Goal: Task Accomplishment & Management: Manage account settings

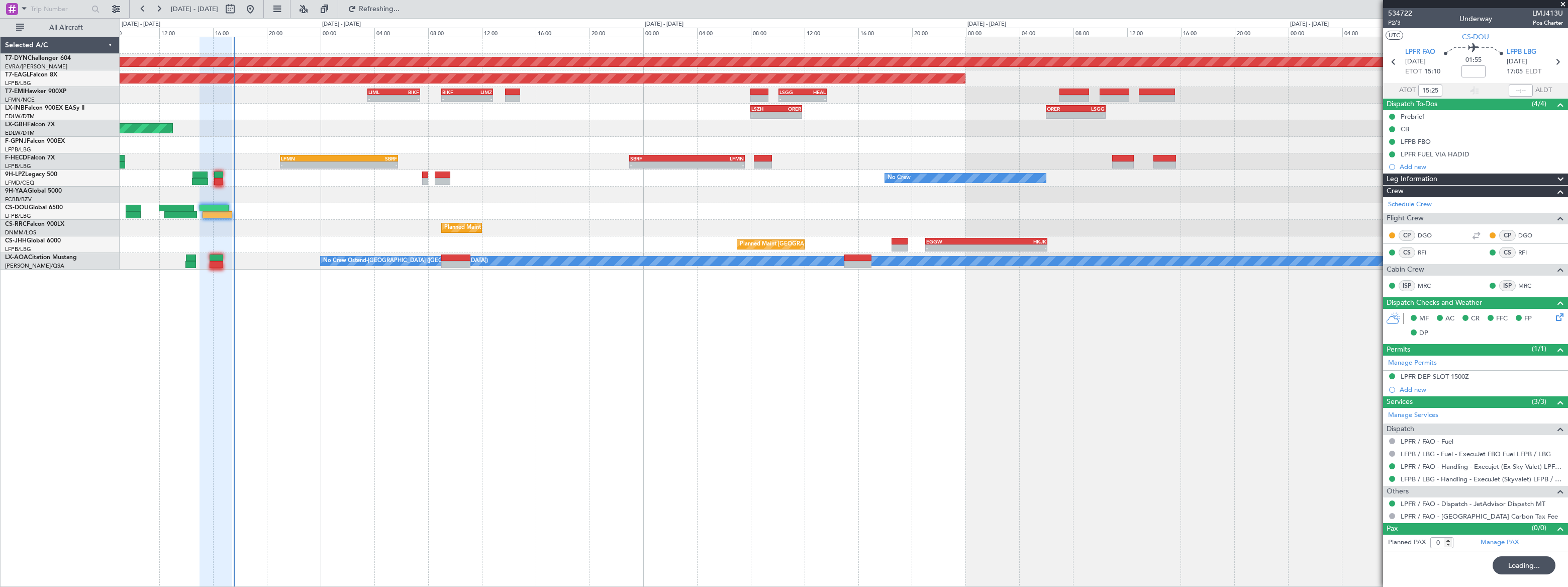
type input "17:26"
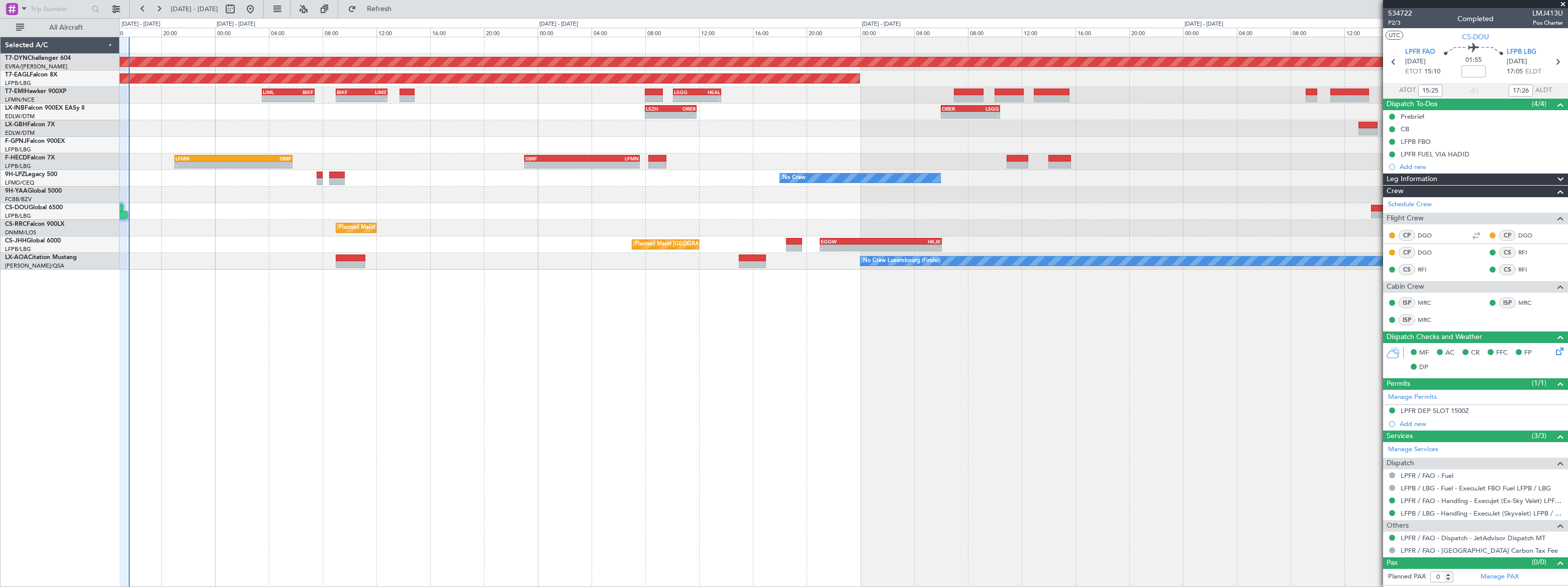
click at [254, 194] on div at bounding box center [844, 194] width 1448 height 16
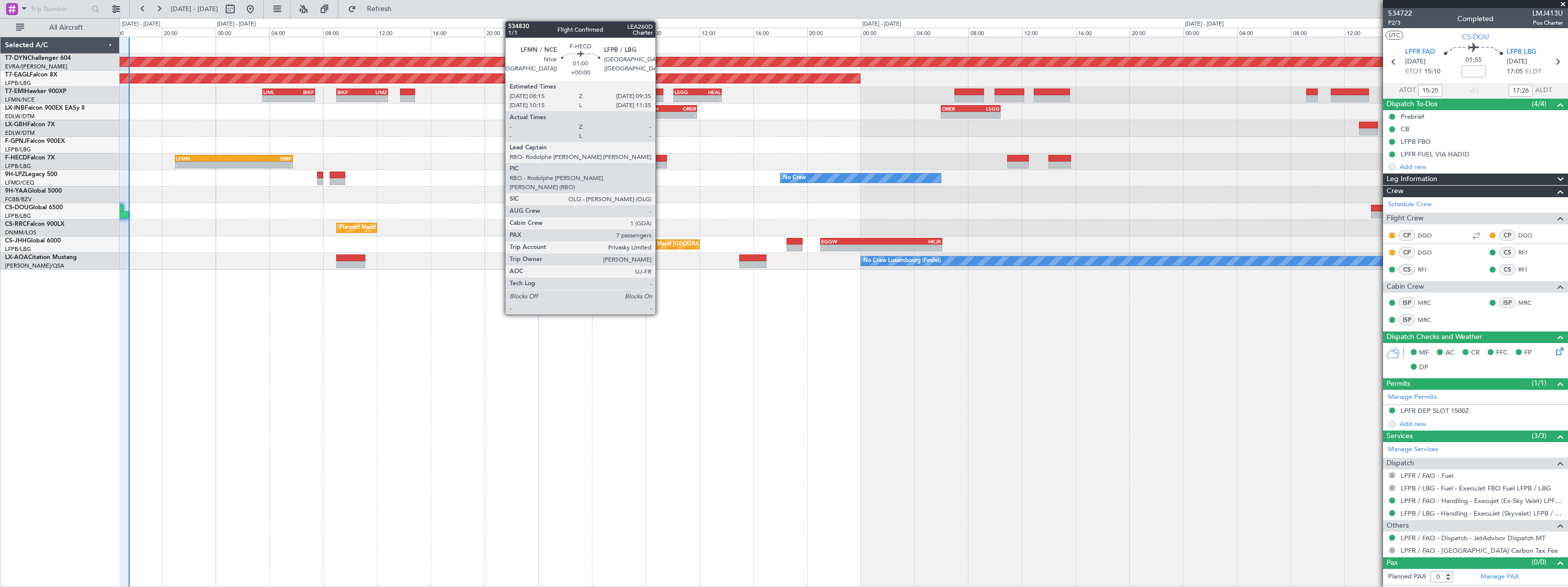
click at [660, 161] on div at bounding box center [658, 165] width 18 height 7
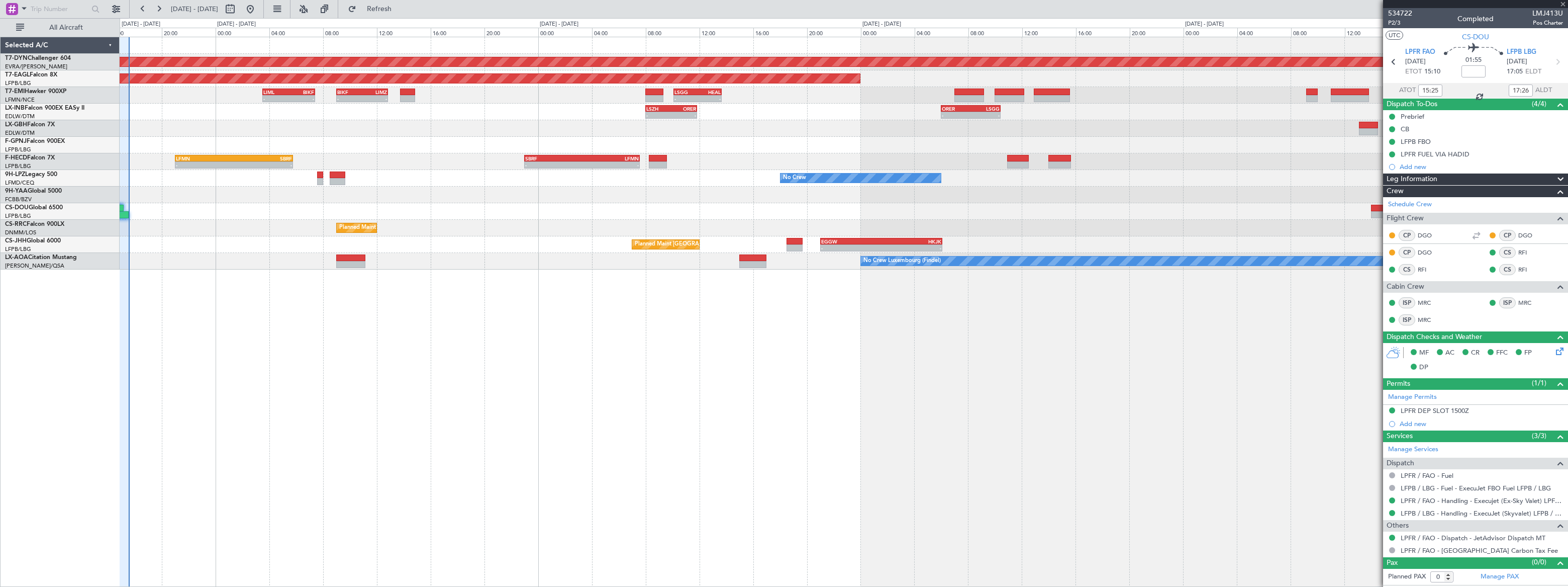
type input "7"
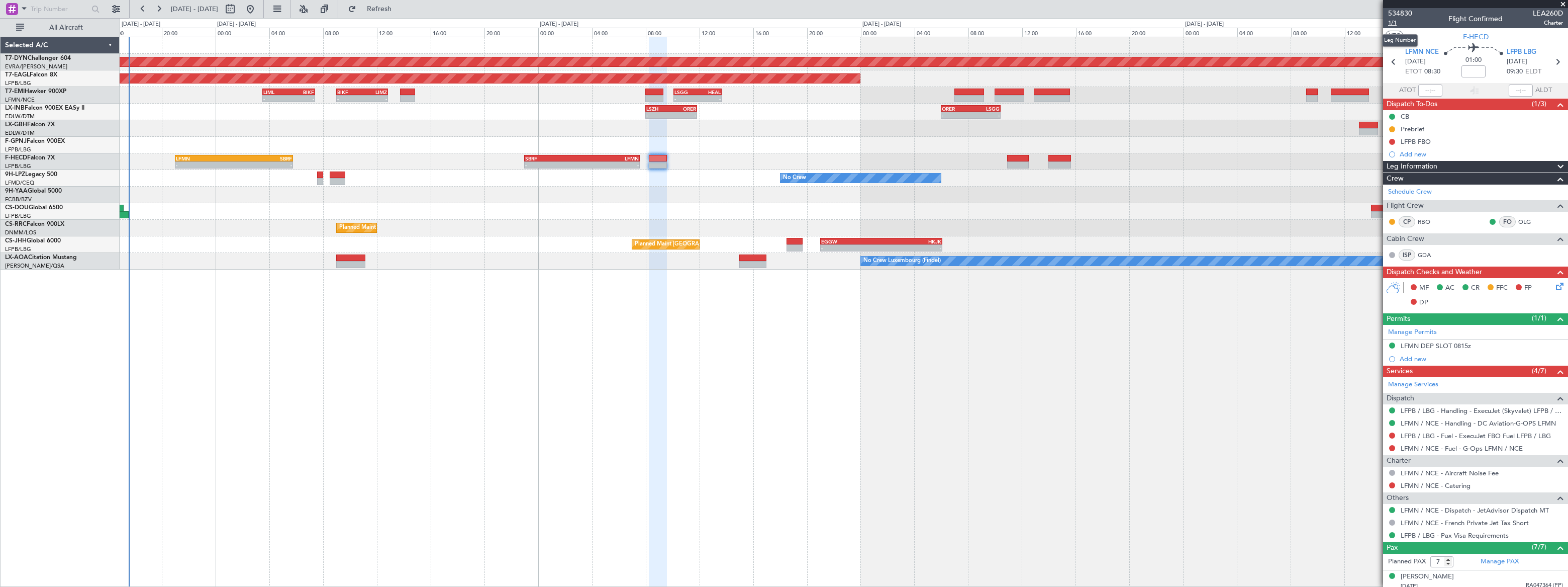
click at [1391, 24] on span "1/1" at bounding box center [1400, 23] width 24 height 9
click at [1475, 423] on link "LFMN / NCE - Handling - DC Aviation-G-OPS LFMN" at bounding box center [1478, 423] width 155 height 9
click at [769, 266] on div "No Crew Luxembourg (Findel)" at bounding box center [844, 261] width 1447 height 16
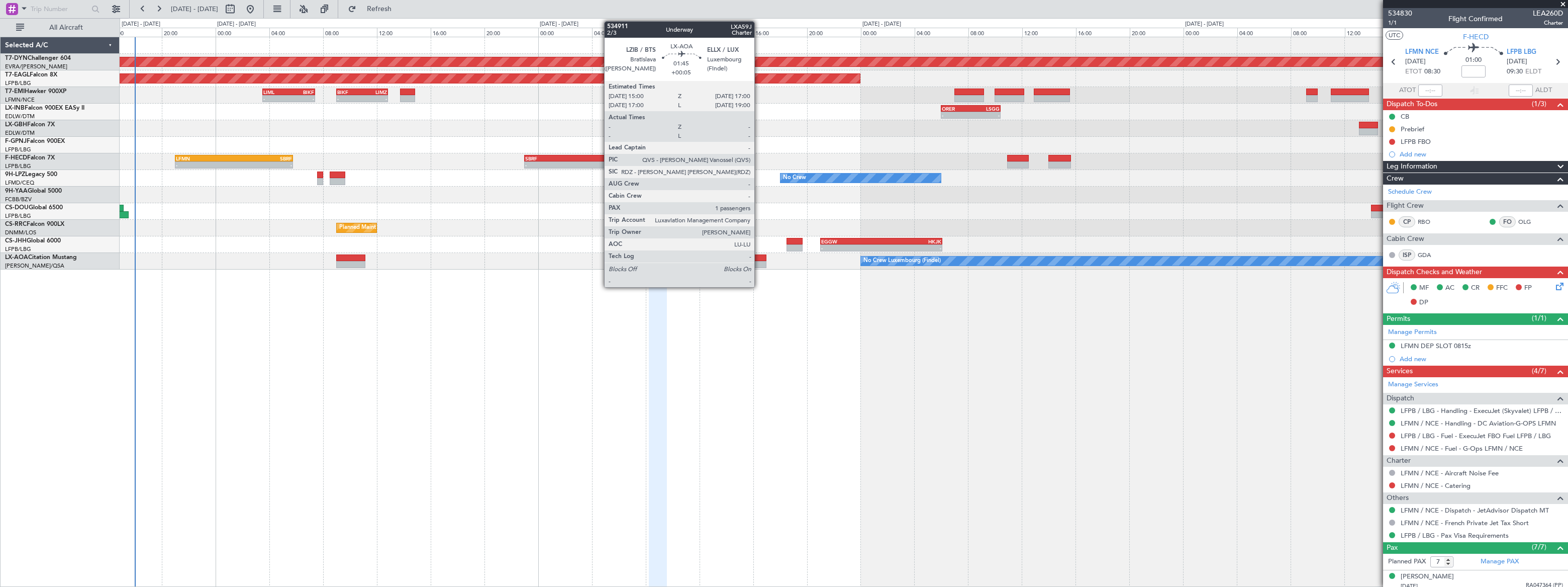
click at [757, 256] on div at bounding box center [753, 258] width 27 height 7
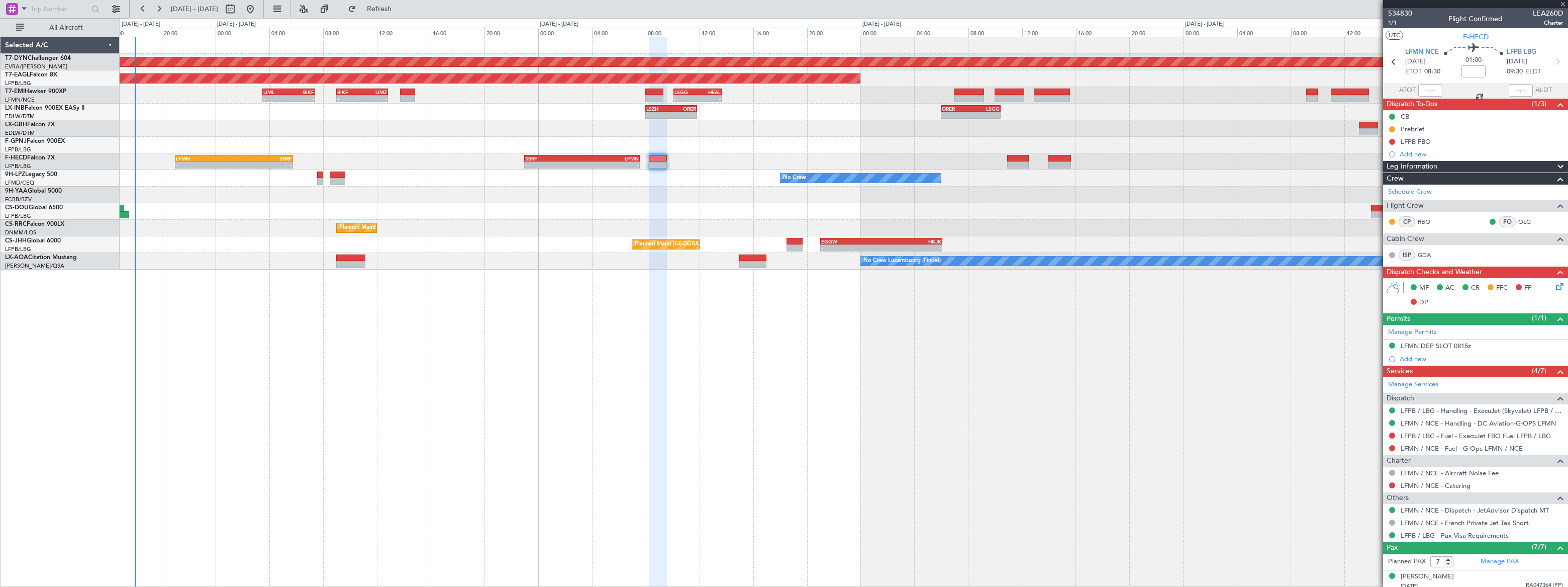
type input "+00:05"
type input "1"
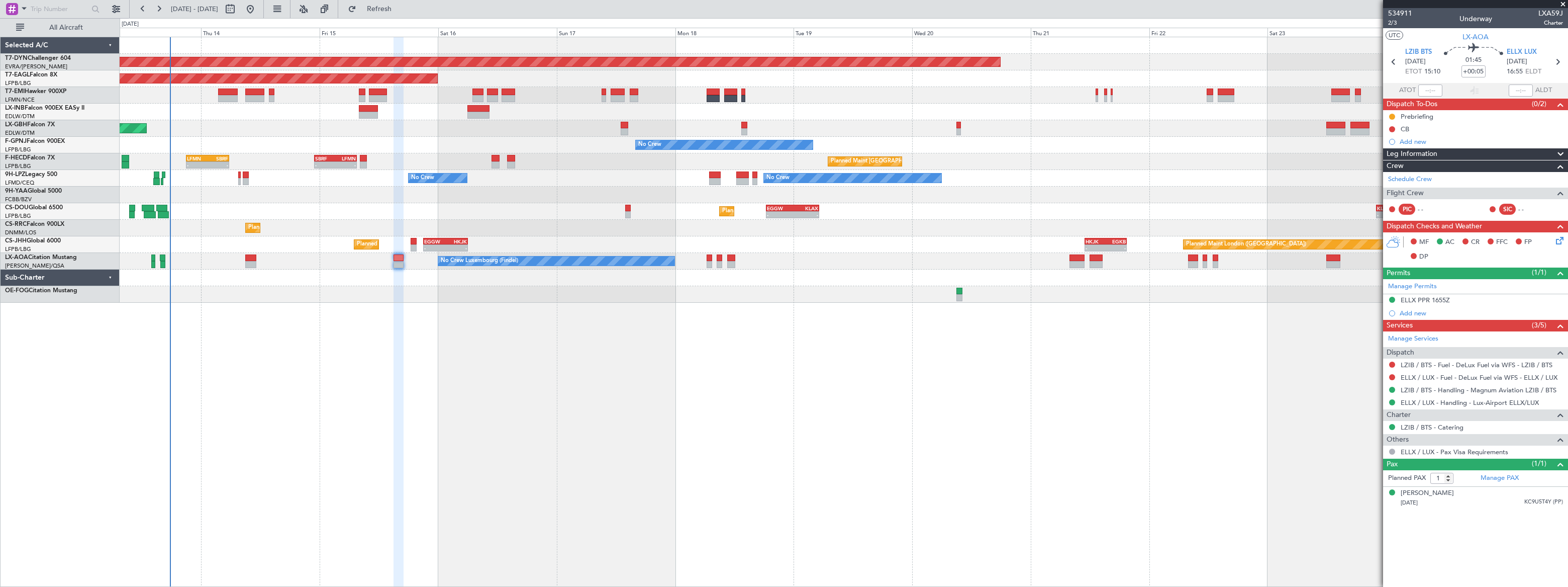
click at [548, 342] on div "Planned Maint [GEOGRAPHIC_DATA]-[GEOGRAPHIC_DATA] Planned Maint [US_STATE] ([GE…" at bounding box center [844, 311] width 1448 height 550
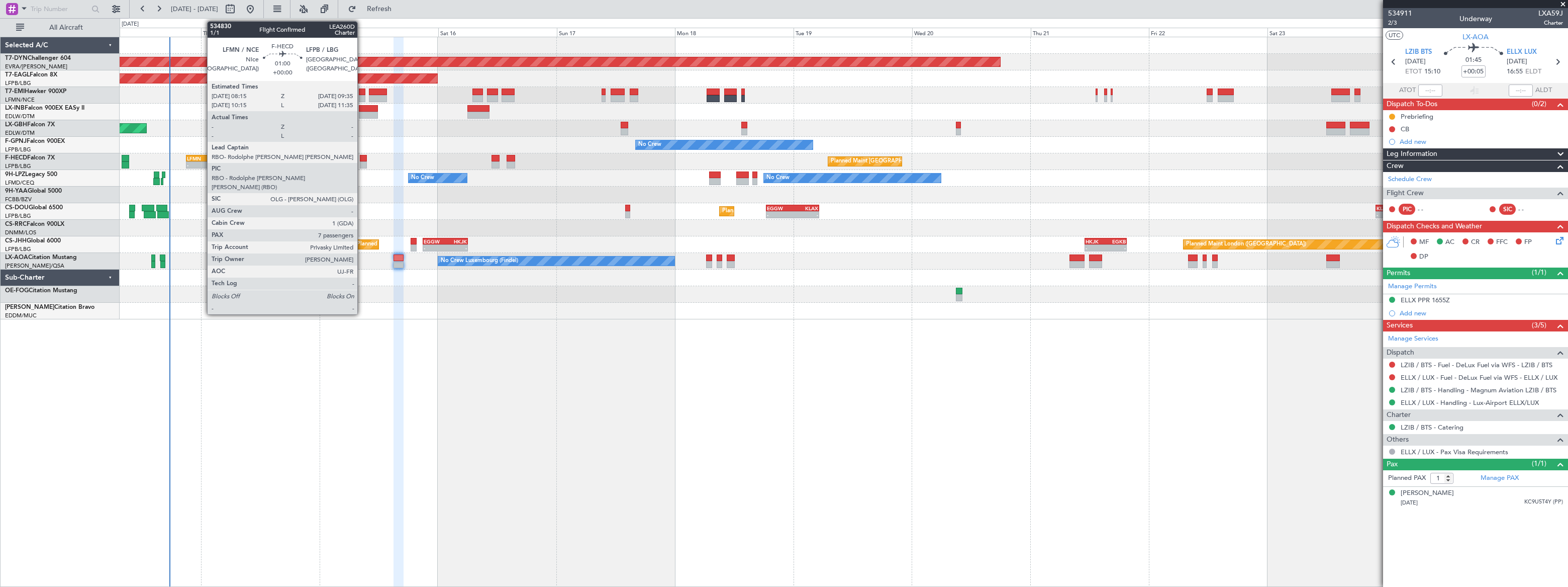
click at [362, 163] on div at bounding box center [363, 165] width 7 height 7
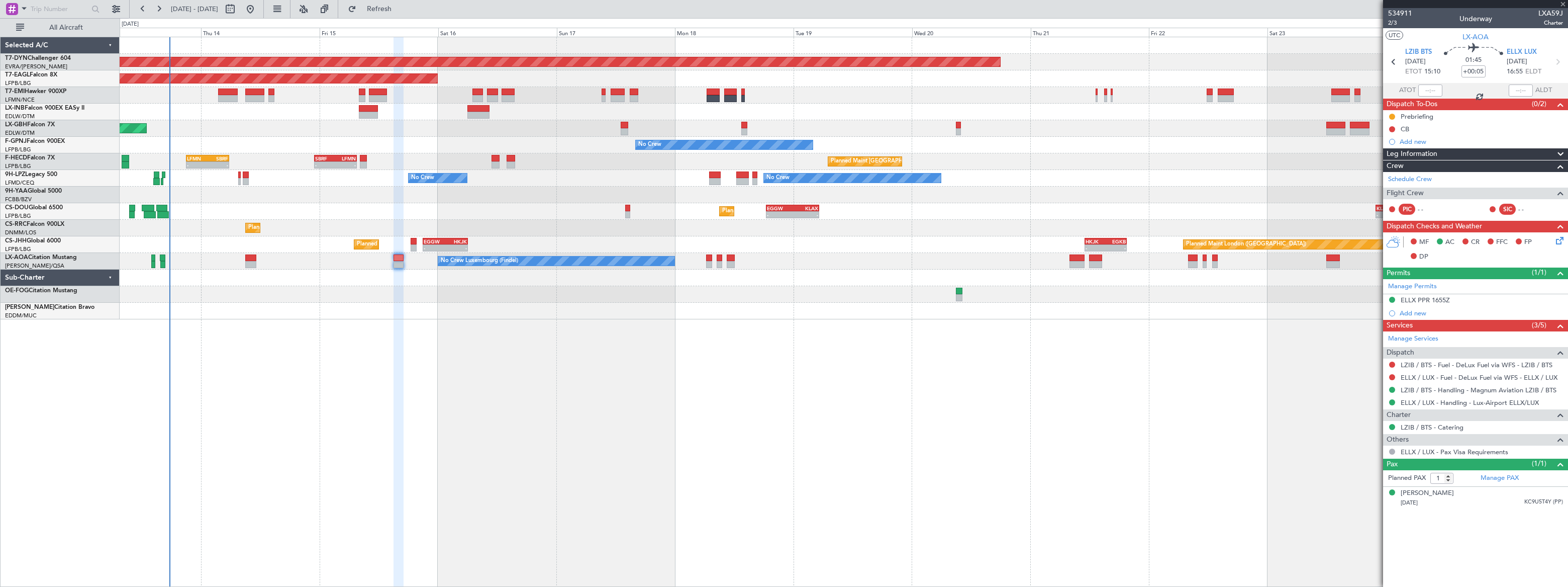
click at [362, 163] on div at bounding box center [363, 165] width 7 height 7
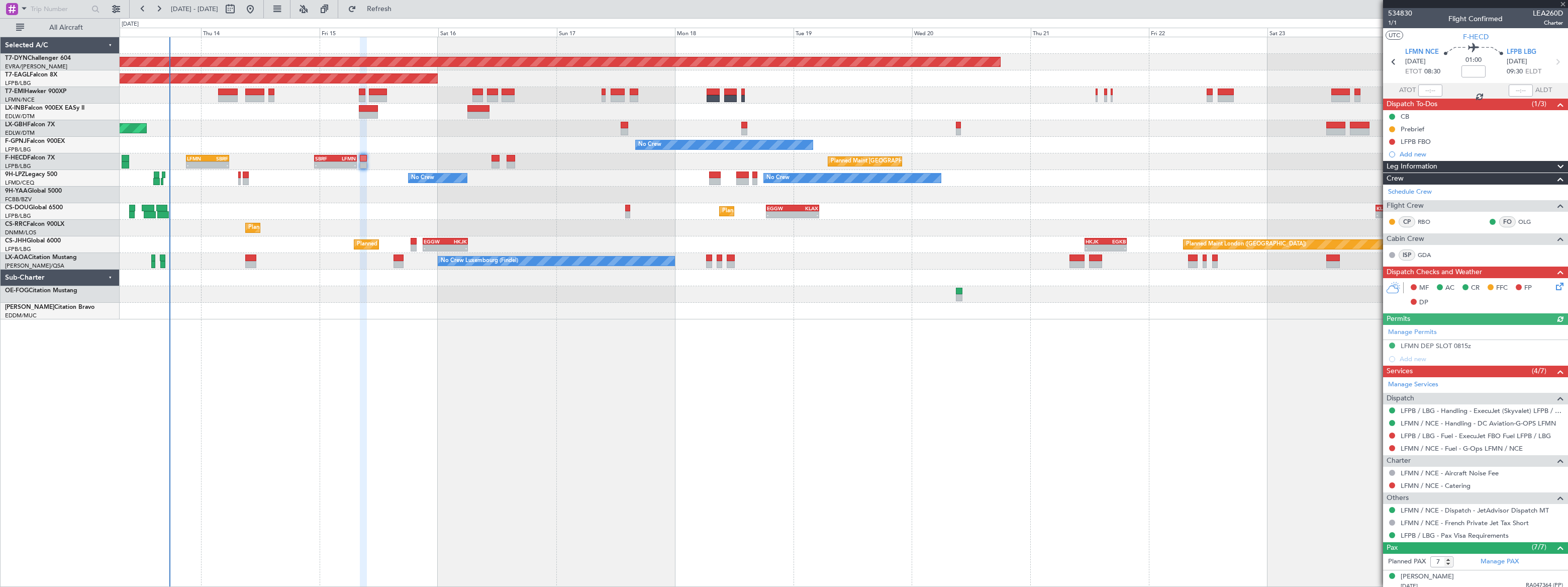
click at [1554, 284] on icon at bounding box center [1558, 284] width 8 height 8
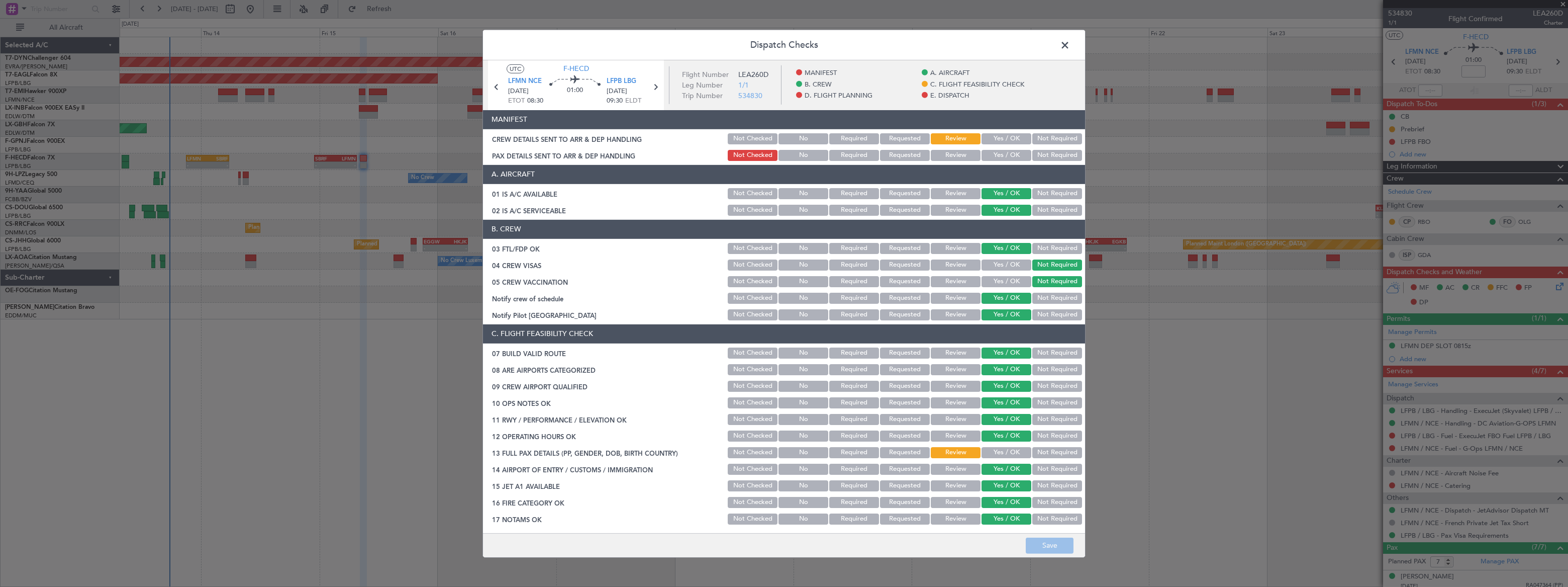
click at [1002, 136] on button "Yes / OK" at bounding box center [1006, 139] width 50 height 11
click at [998, 156] on button "Yes / OK" at bounding box center [1006, 155] width 50 height 11
click at [1059, 544] on button "Save" at bounding box center [1049, 546] width 47 height 16
click at [1070, 45] on span at bounding box center [1070, 47] width 0 height 20
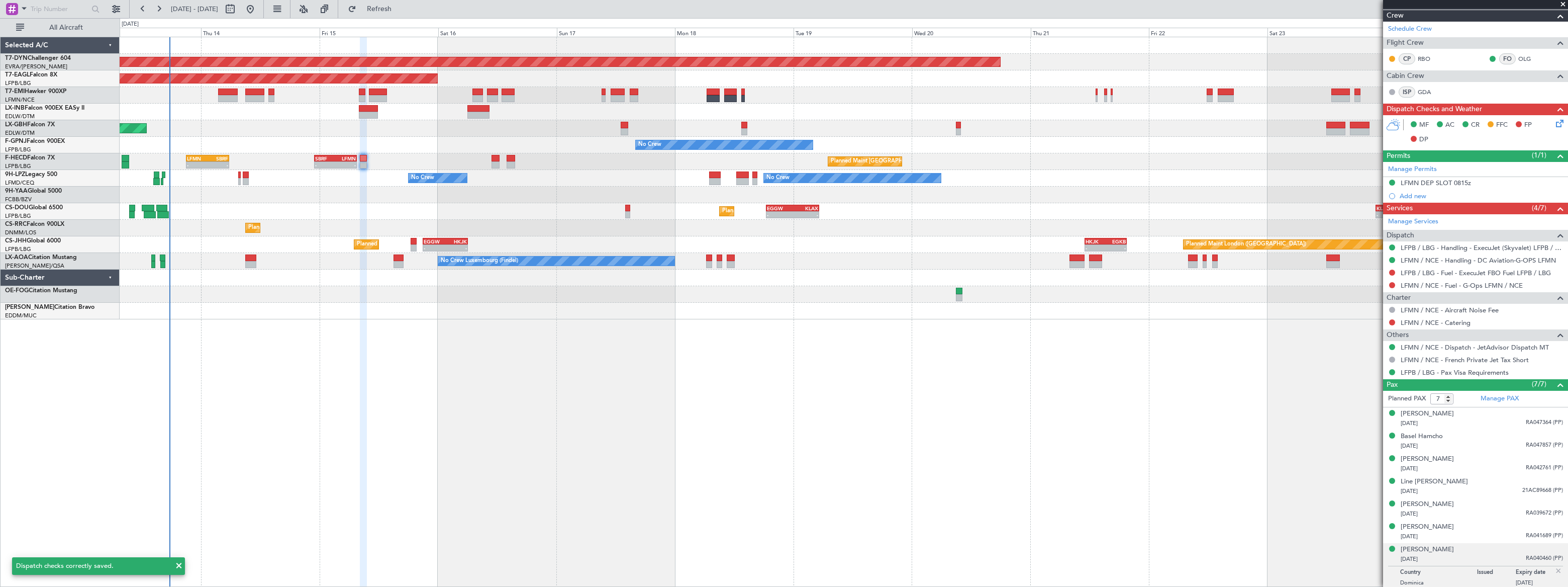
scroll to position [165, 0]
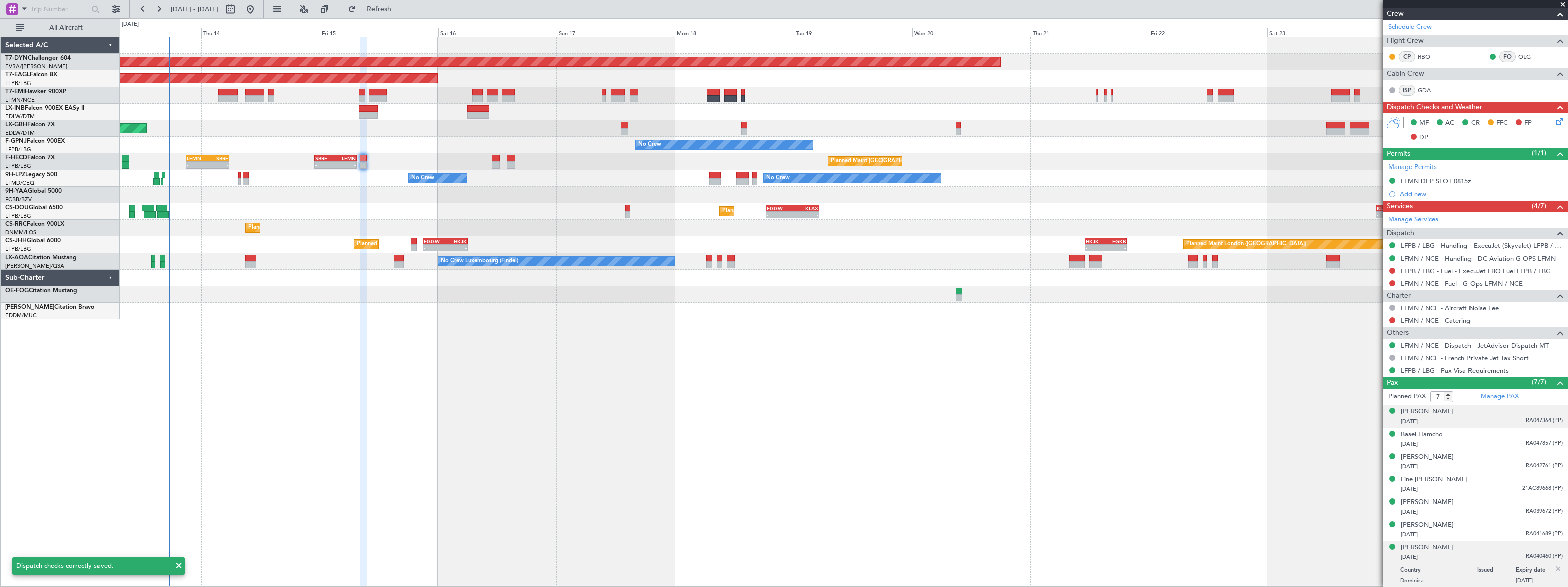
click at [1506, 417] on div "[DATE] RA047364 (PP)" at bounding box center [1482, 421] width 163 height 10
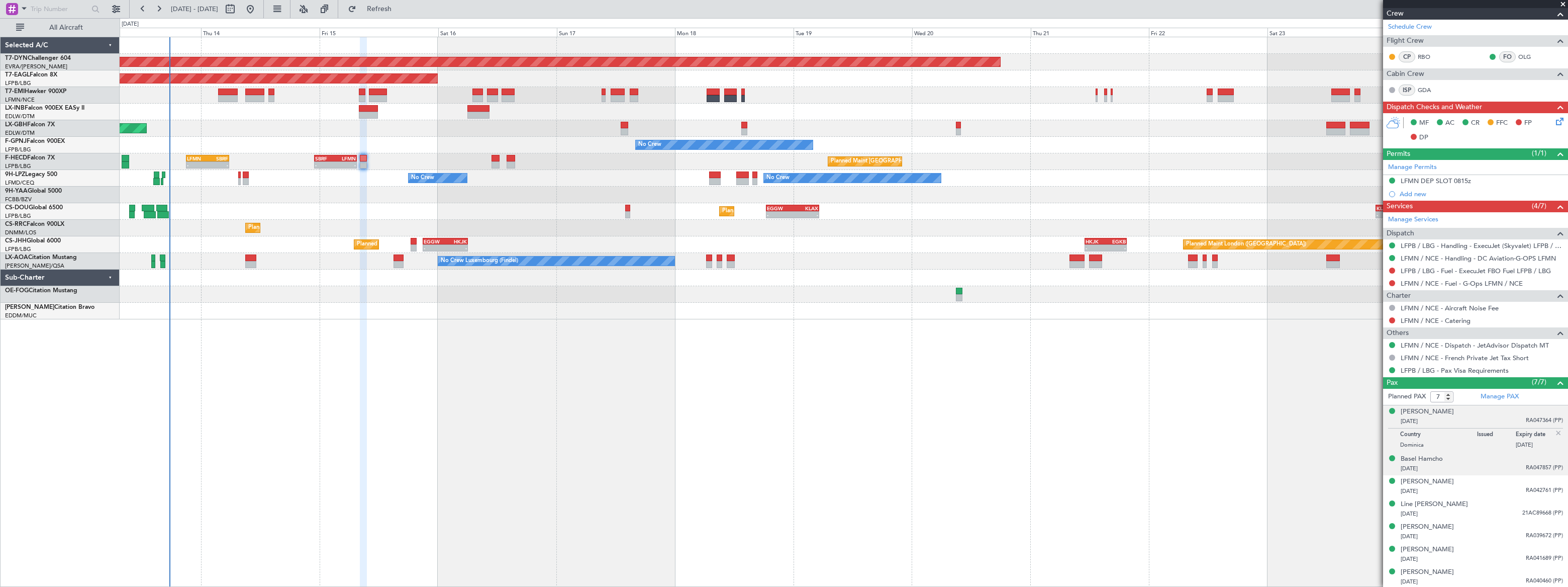
click at [1483, 460] on div "Basel Hamcho [DATE] RA047857 (PP)" at bounding box center [1482, 464] width 163 height 19
click at [1483, 487] on div "[DATE] RA042761 (PP)" at bounding box center [1482, 491] width 163 height 10
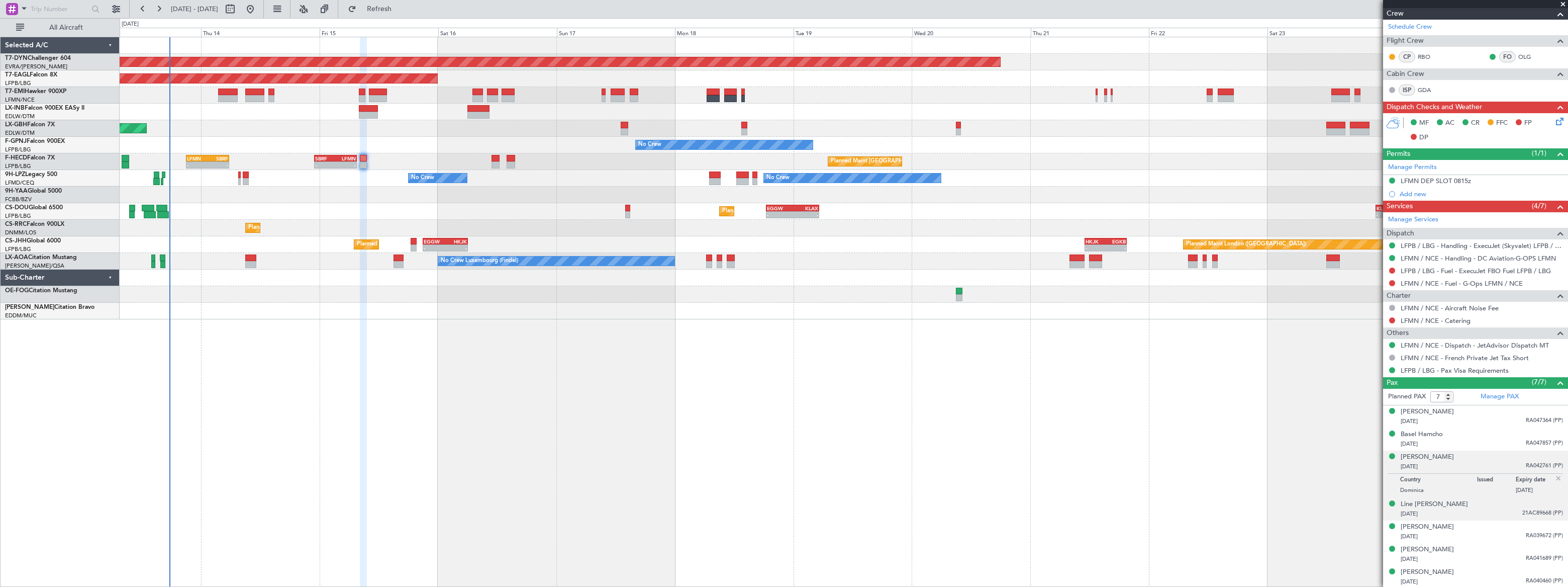
click at [1477, 509] on div "[DATE] 21AC89668 (PP)" at bounding box center [1482, 514] width 163 height 10
click at [1473, 532] on div "[DATE] RA039672 (PP)" at bounding box center [1482, 536] width 163 height 10
click at [1483, 558] on div "[DATE] RA041689 (PP)" at bounding box center [1482, 559] width 163 height 10
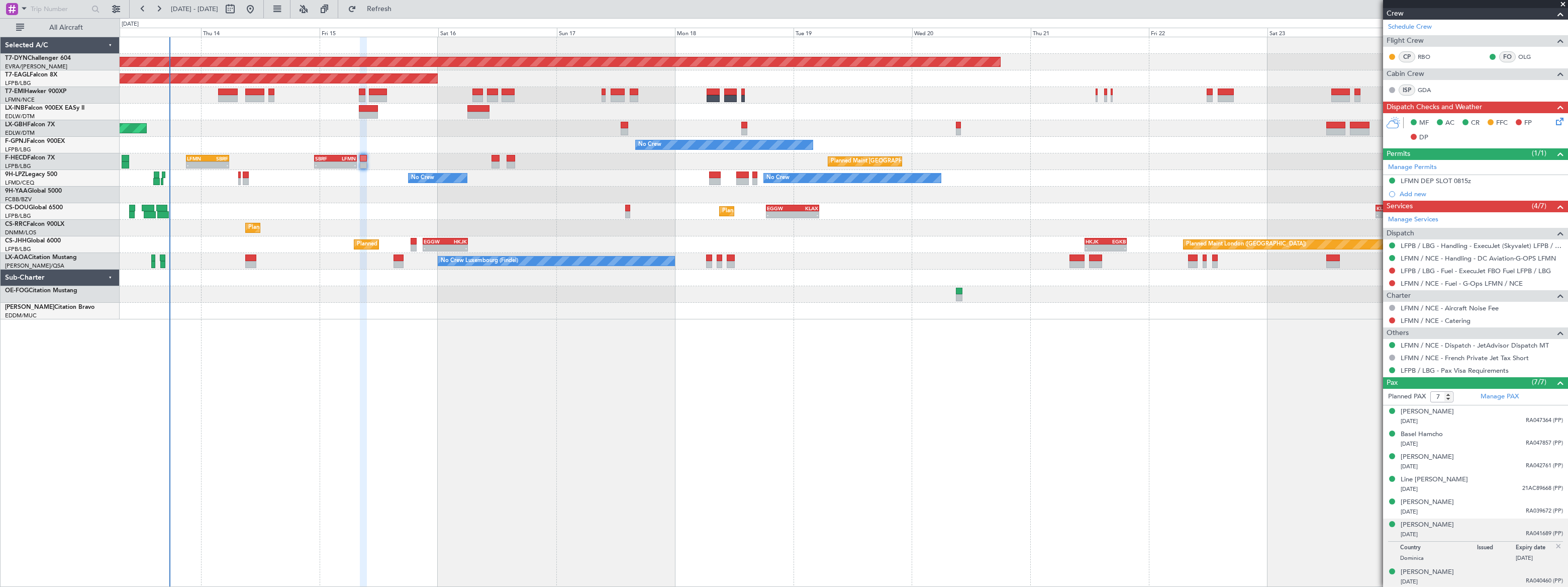
click at [1483, 581] on div "[DATE] RA040460 (PP)" at bounding box center [1482, 582] width 163 height 10
click at [1493, 267] on link "LFPB / LBG - Fuel - ExecuJet FBO Fuel LFPB / LBG" at bounding box center [1475, 271] width 150 height 9
click at [1391, 319] on button at bounding box center [1392, 320] width 6 height 6
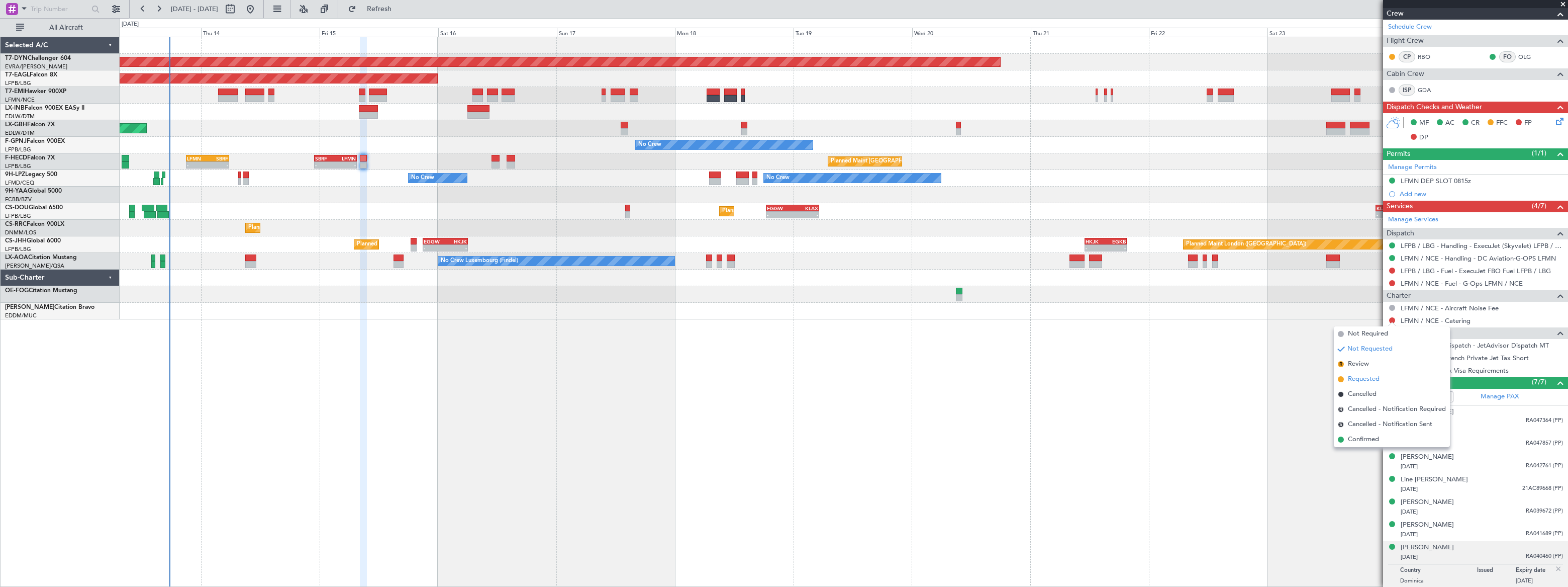
click at [1353, 377] on span "Requested" at bounding box center [1363, 379] width 32 height 10
click at [1451, 319] on link "LFMN / NCE - Catering" at bounding box center [1435, 320] width 70 height 9
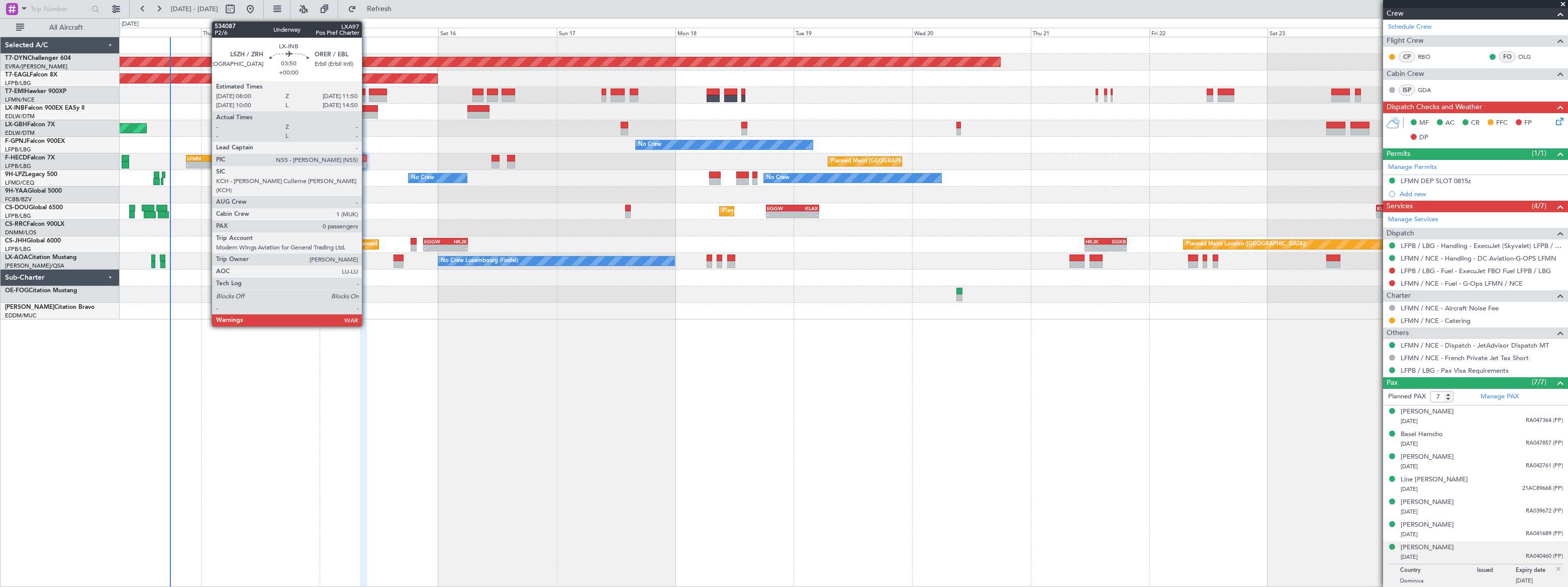
click at [366, 110] on div at bounding box center [368, 109] width 19 height 7
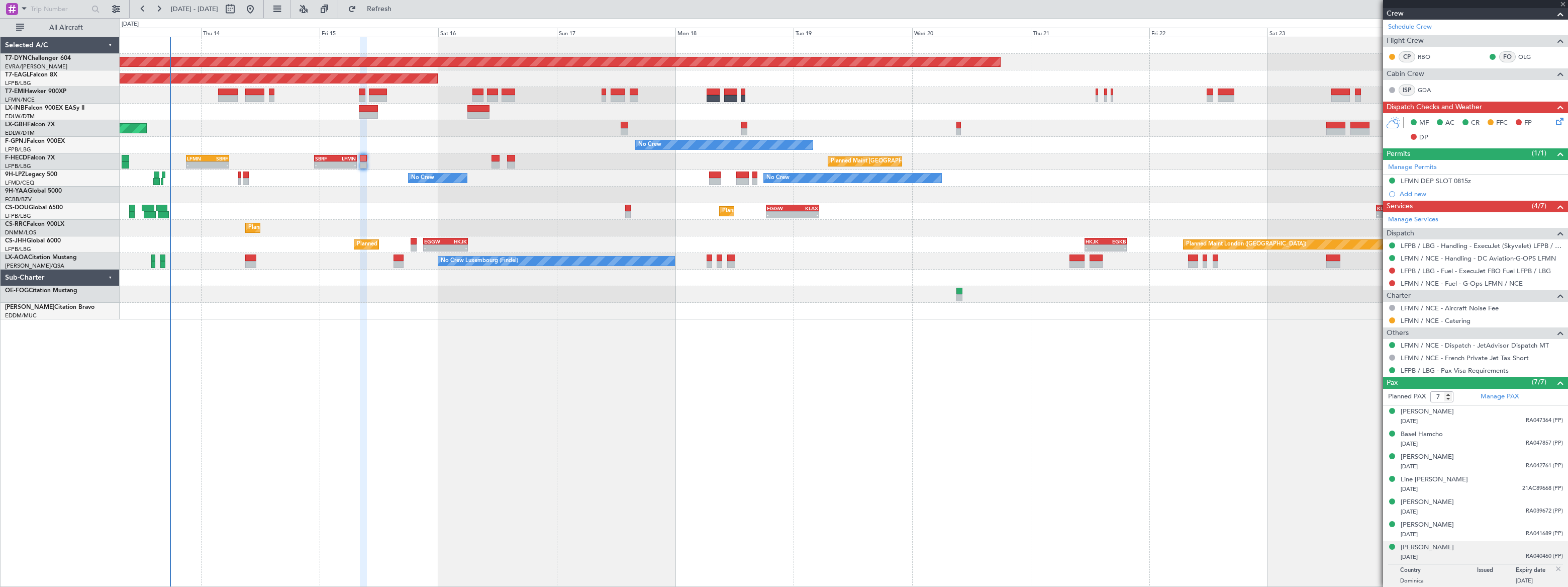
click at [366, 110] on div at bounding box center [368, 109] width 19 height 7
type input "0"
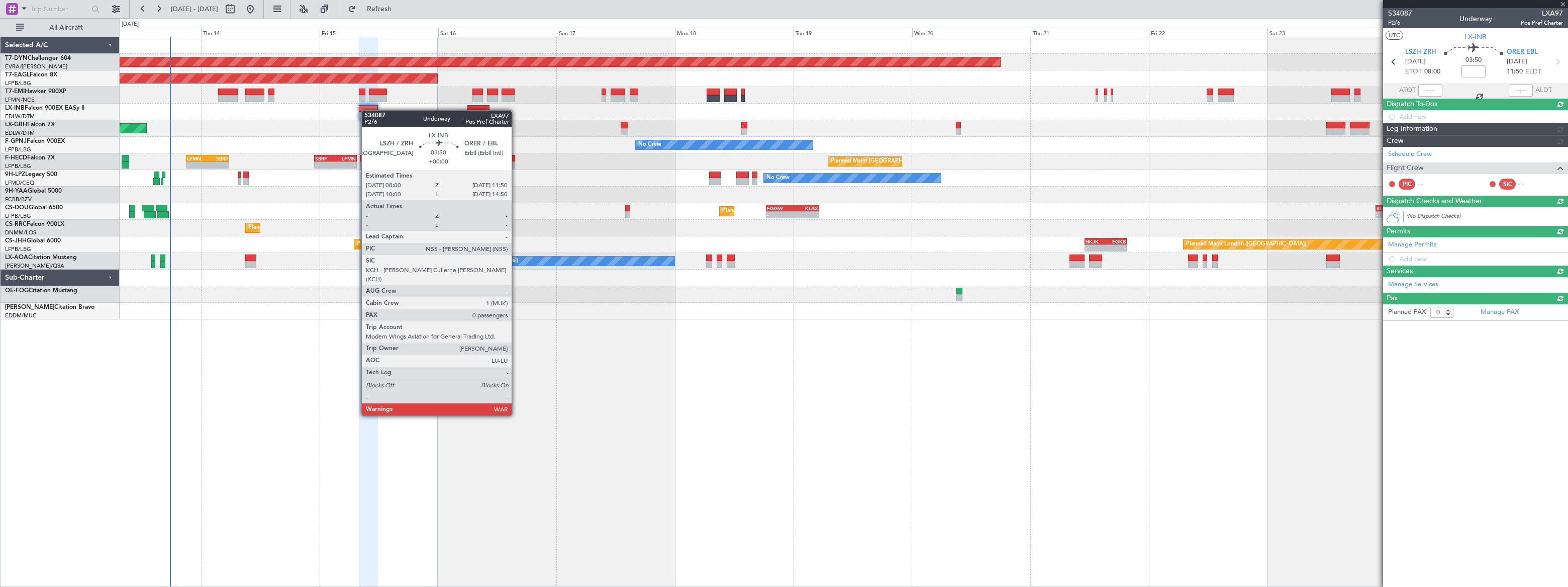
scroll to position [0, 0]
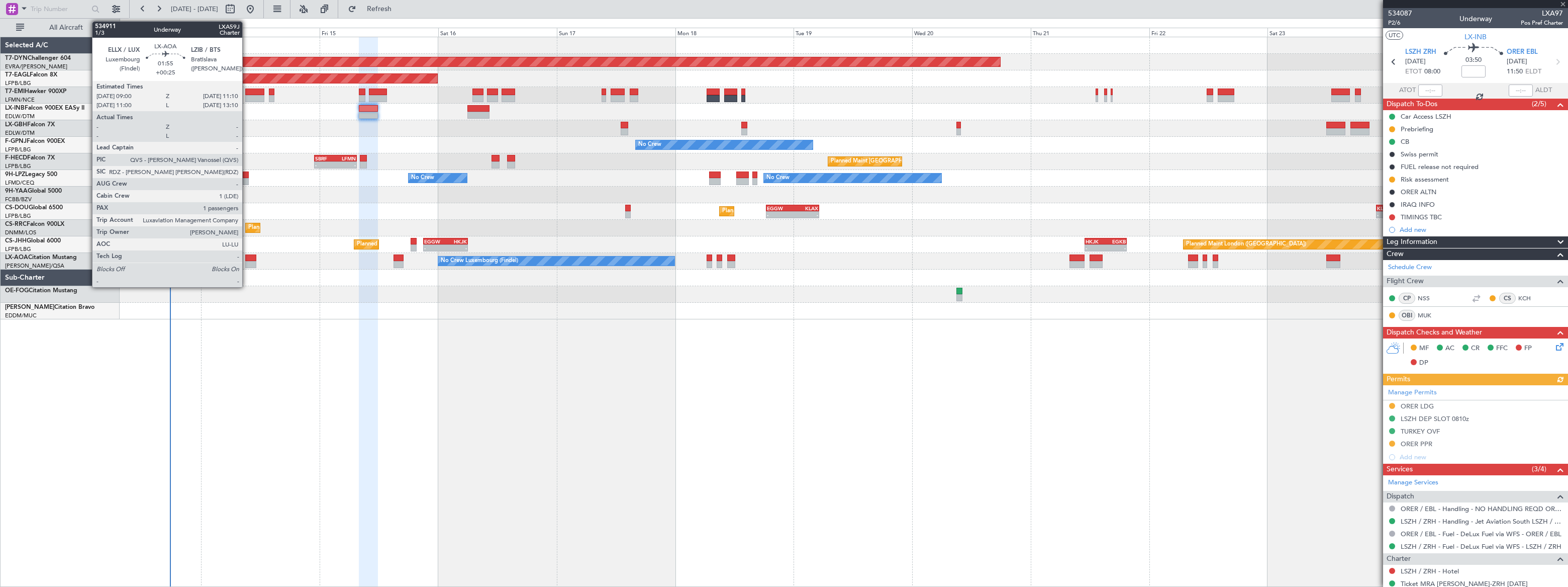
click at [247, 260] on div at bounding box center [251, 258] width 11 height 7
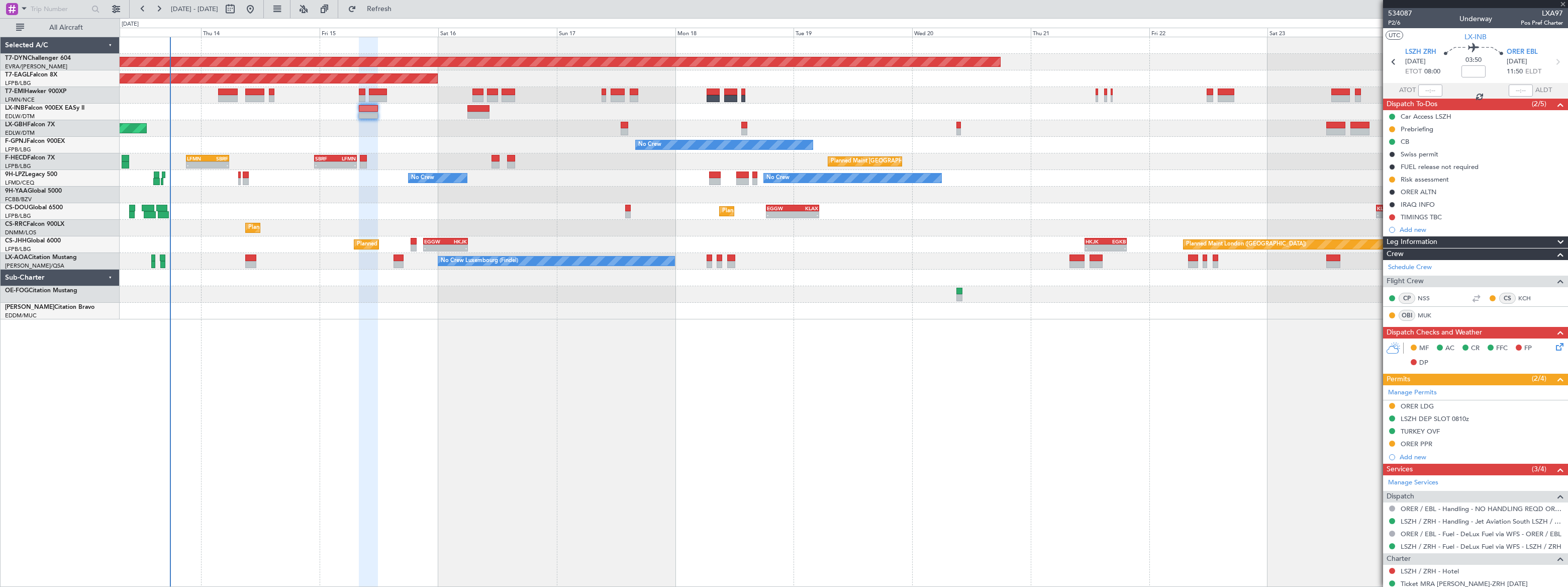
type input "+00:25"
type input "1"
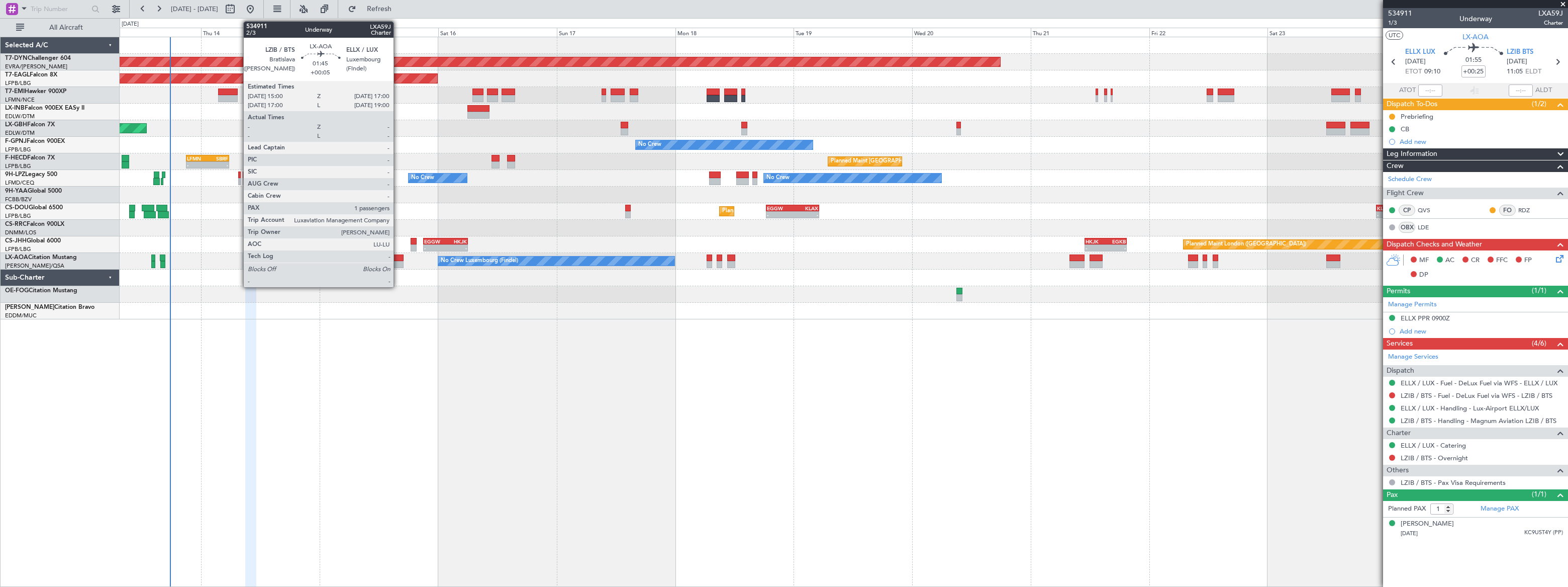
click at [398, 258] on div at bounding box center [398, 258] width 10 height 7
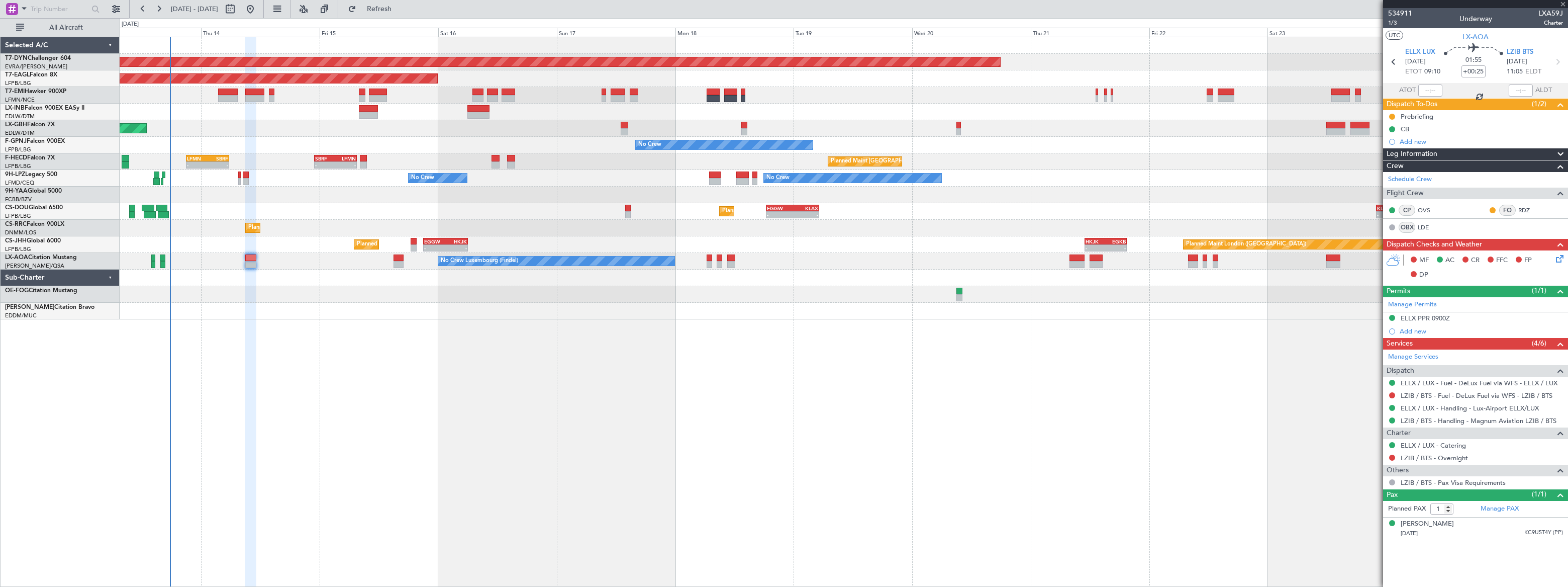
type input "+00:05"
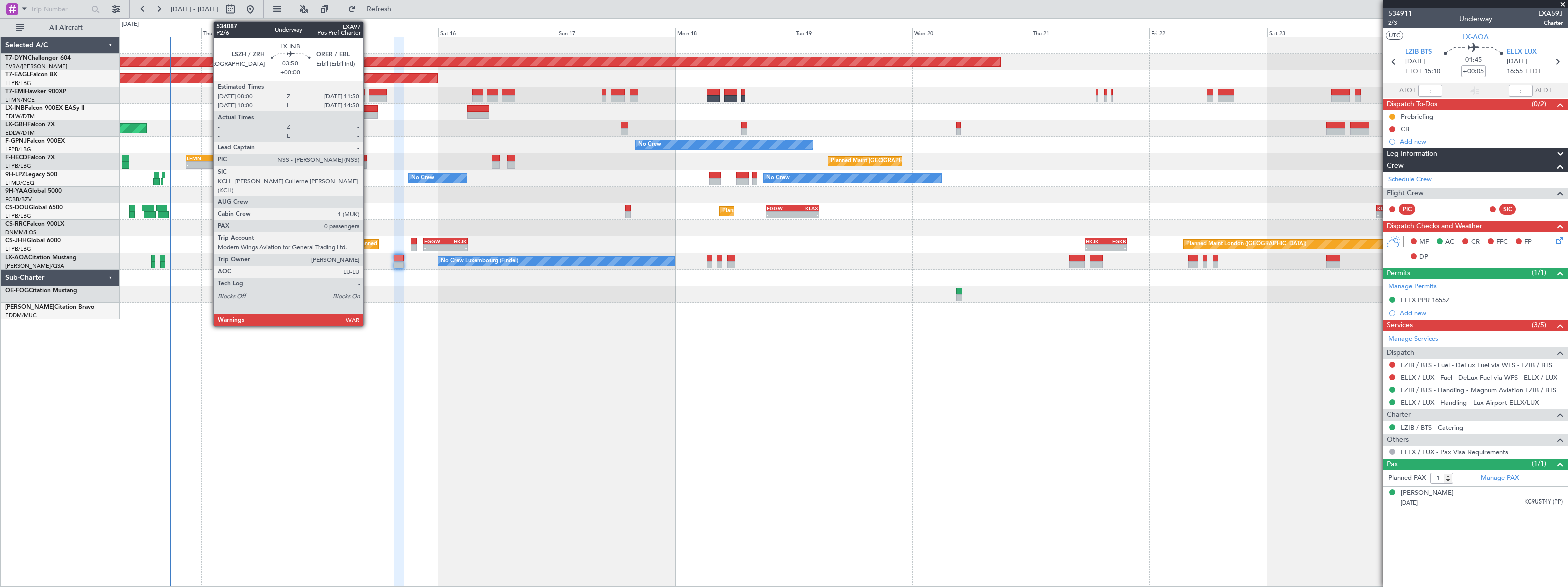
click at [368, 108] on div at bounding box center [368, 109] width 19 height 7
click at [368, 110] on div at bounding box center [368, 109] width 19 height 7
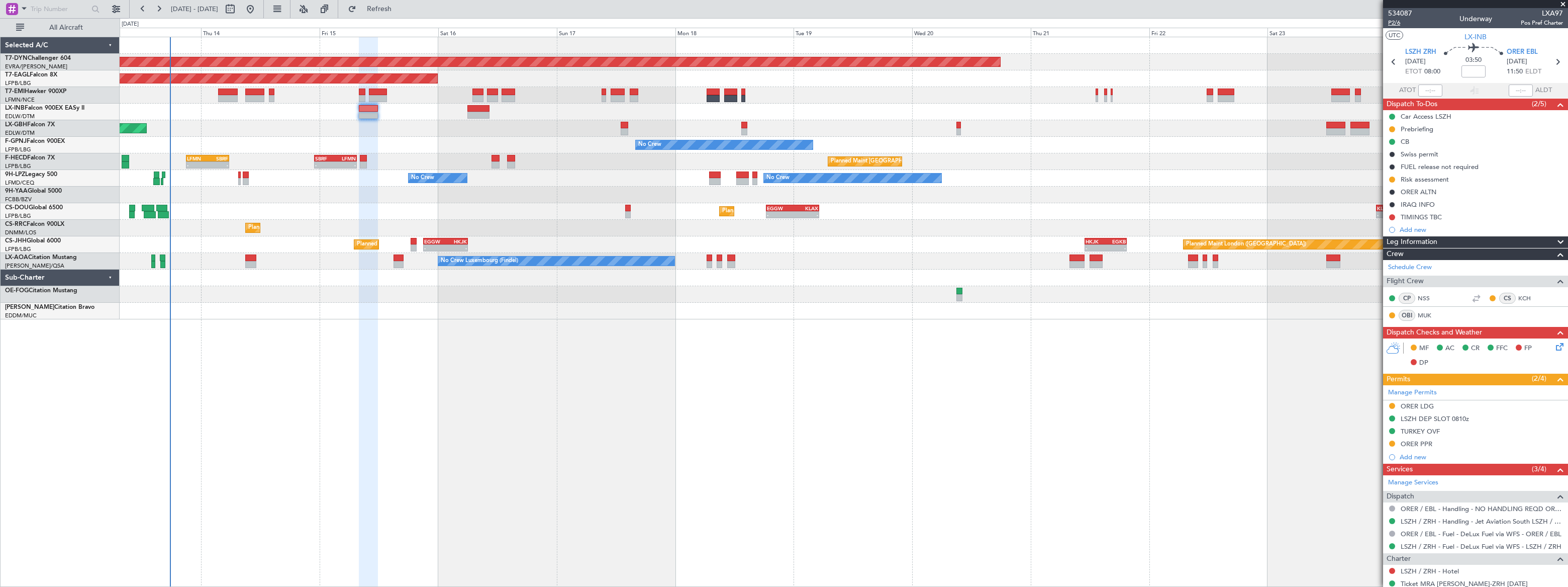
click at [1395, 23] on span "P2/6" at bounding box center [1400, 23] width 24 height 9
click at [1424, 312] on link "MUK" at bounding box center [1429, 315] width 23 height 9
click at [1424, 314] on link "MUK" at bounding box center [1429, 315] width 23 height 9
click at [1427, 313] on link "MUK" at bounding box center [1429, 315] width 23 height 9
click at [1425, 315] on link "MUK" at bounding box center [1429, 315] width 23 height 9
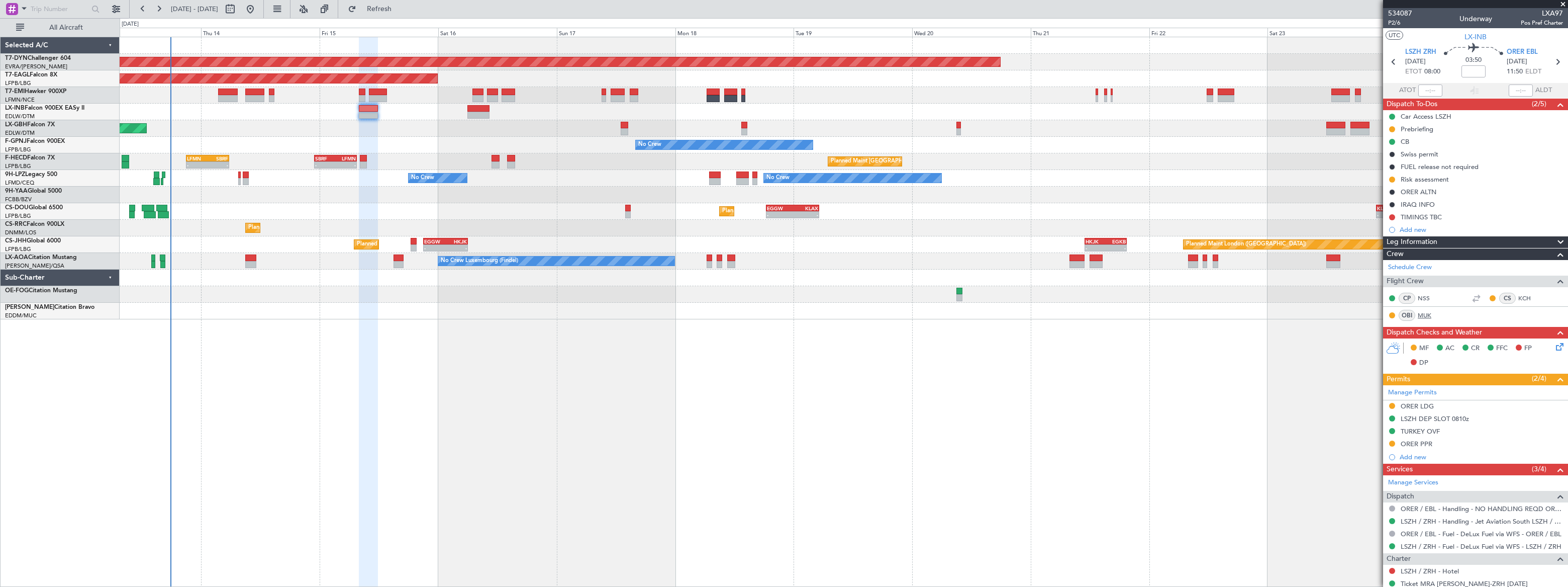
click at [1426, 316] on link "MUK" at bounding box center [1429, 315] width 23 height 9
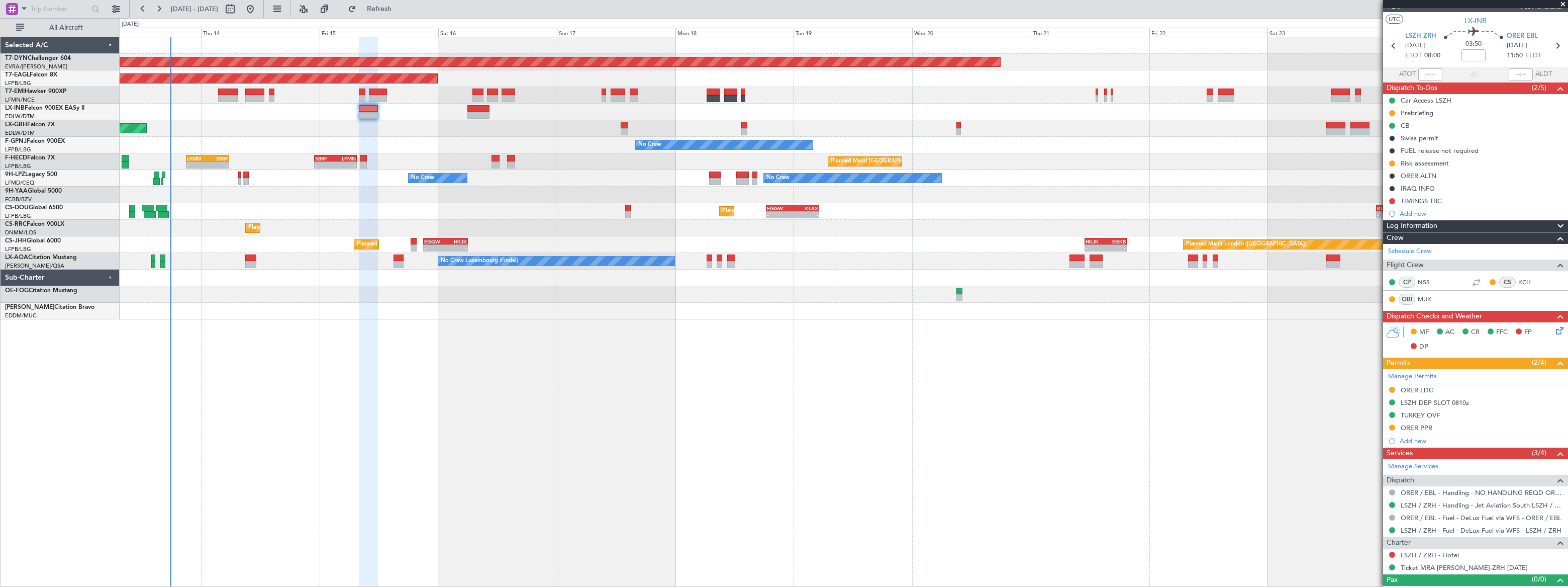
scroll to position [30, 0]
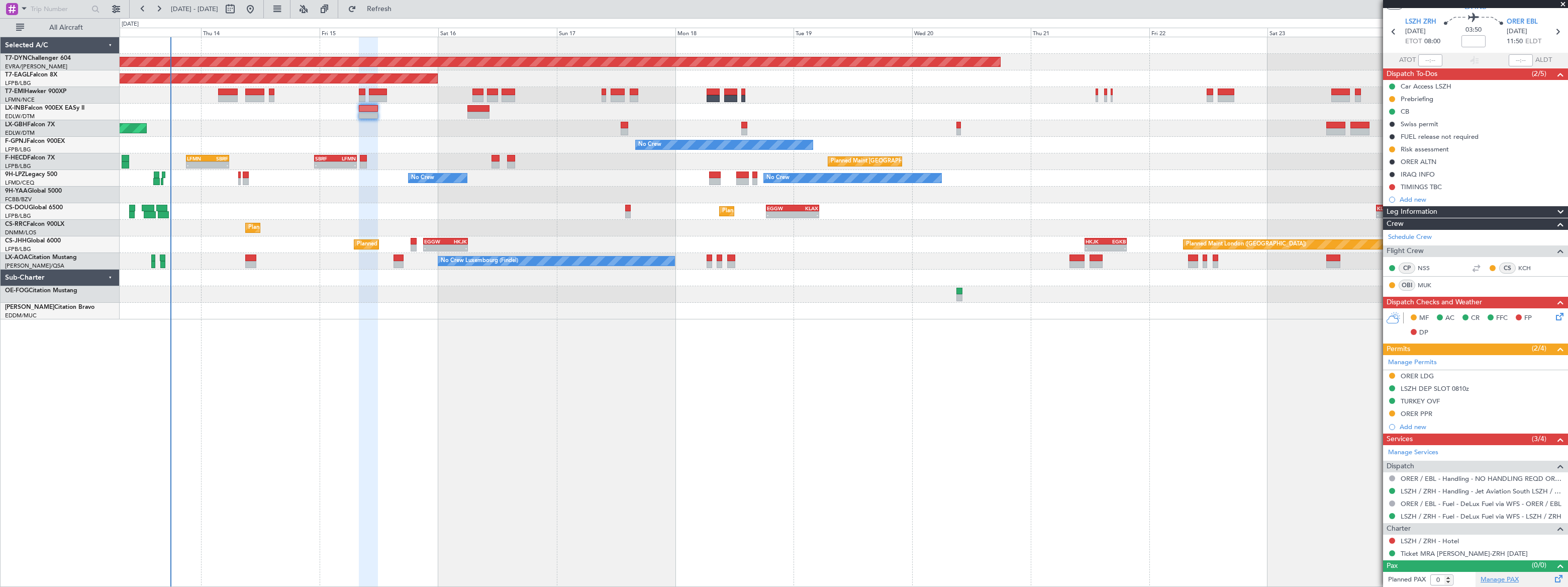
click at [1500, 580] on link "Manage PAX" at bounding box center [1499, 580] width 38 height 10
click at [1426, 281] on link "MUK" at bounding box center [1429, 285] width 23 height 9
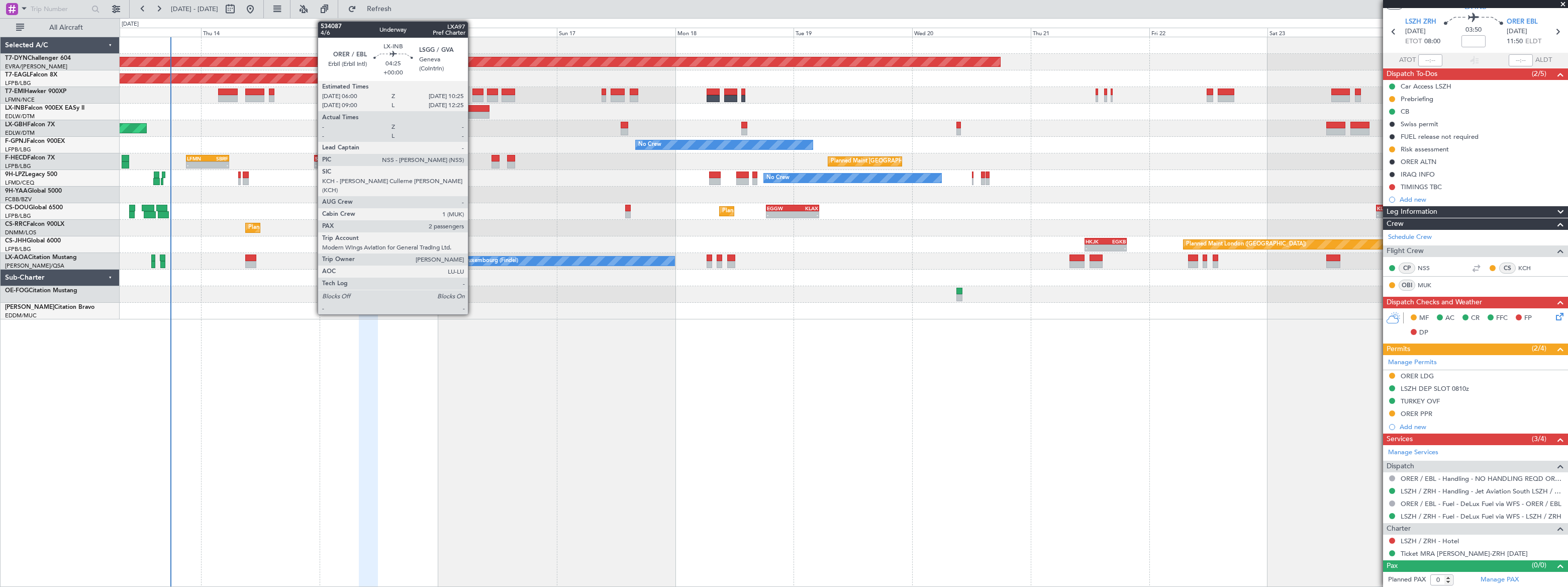
click at [472, 108] on div at bounding box center [478, 109] width 22 height 7
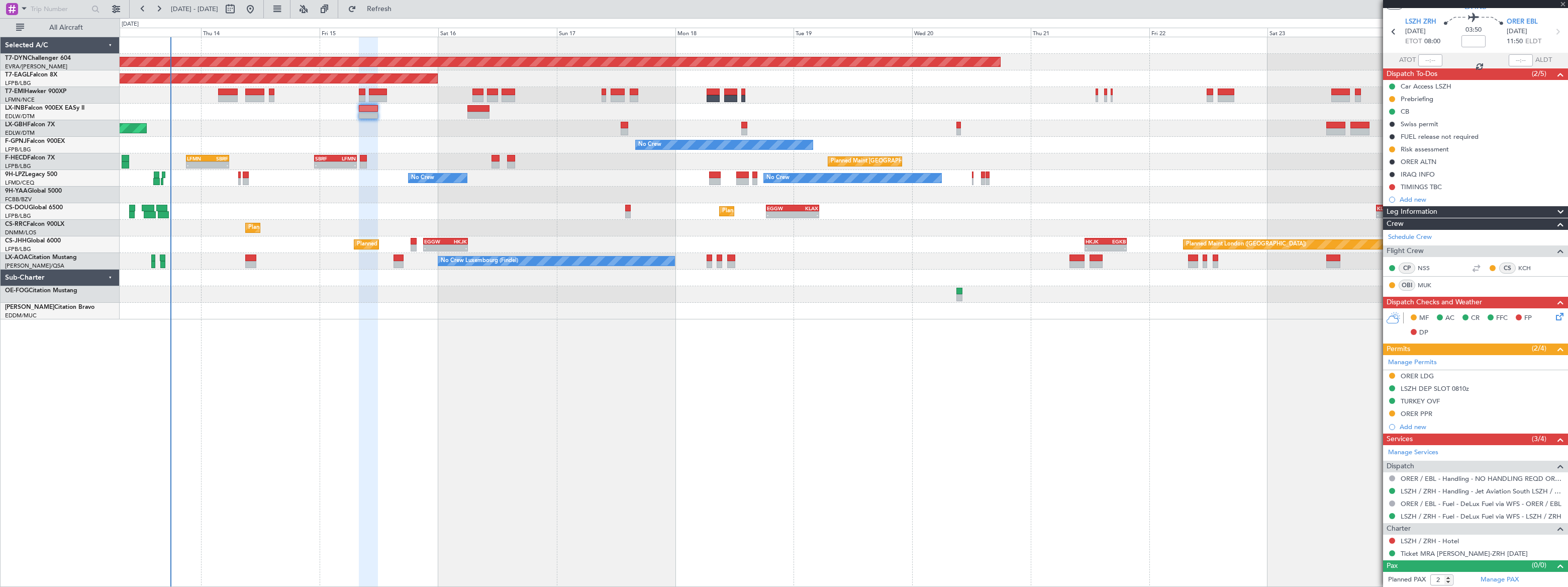
scroll to position [0, 0]
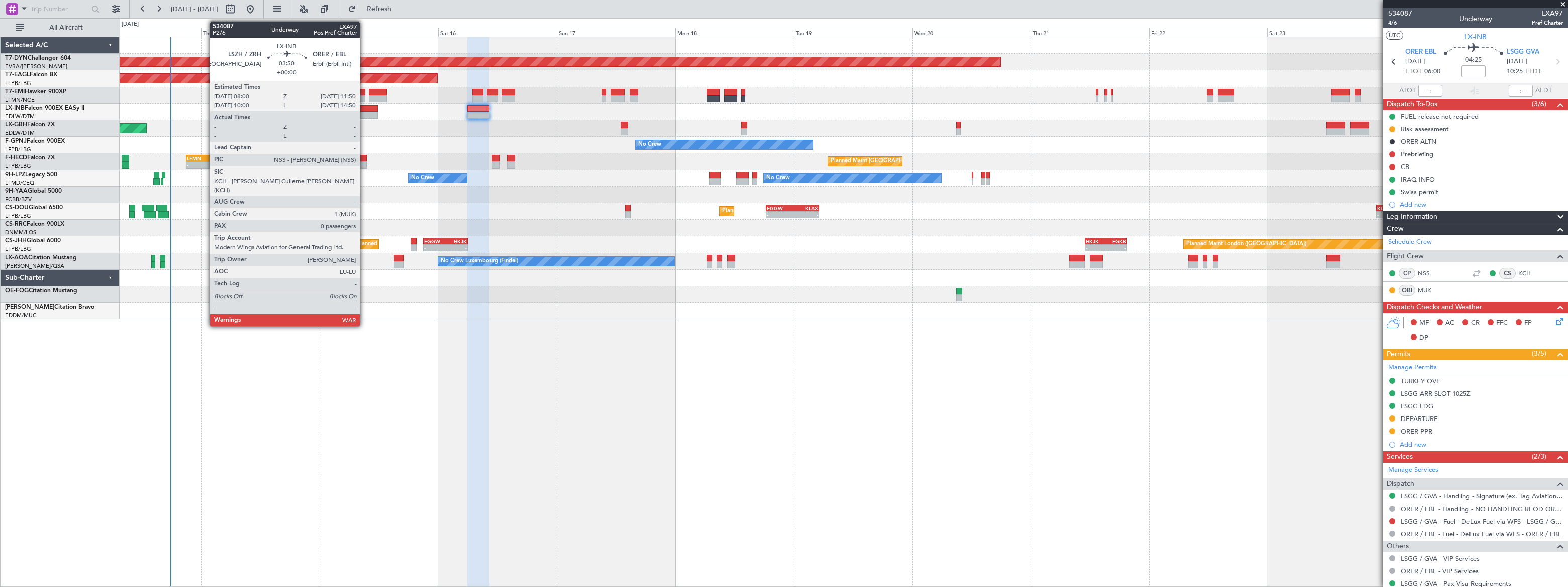
click at [365, 111] on div at bounding box center [368, 115] width 19 height 7
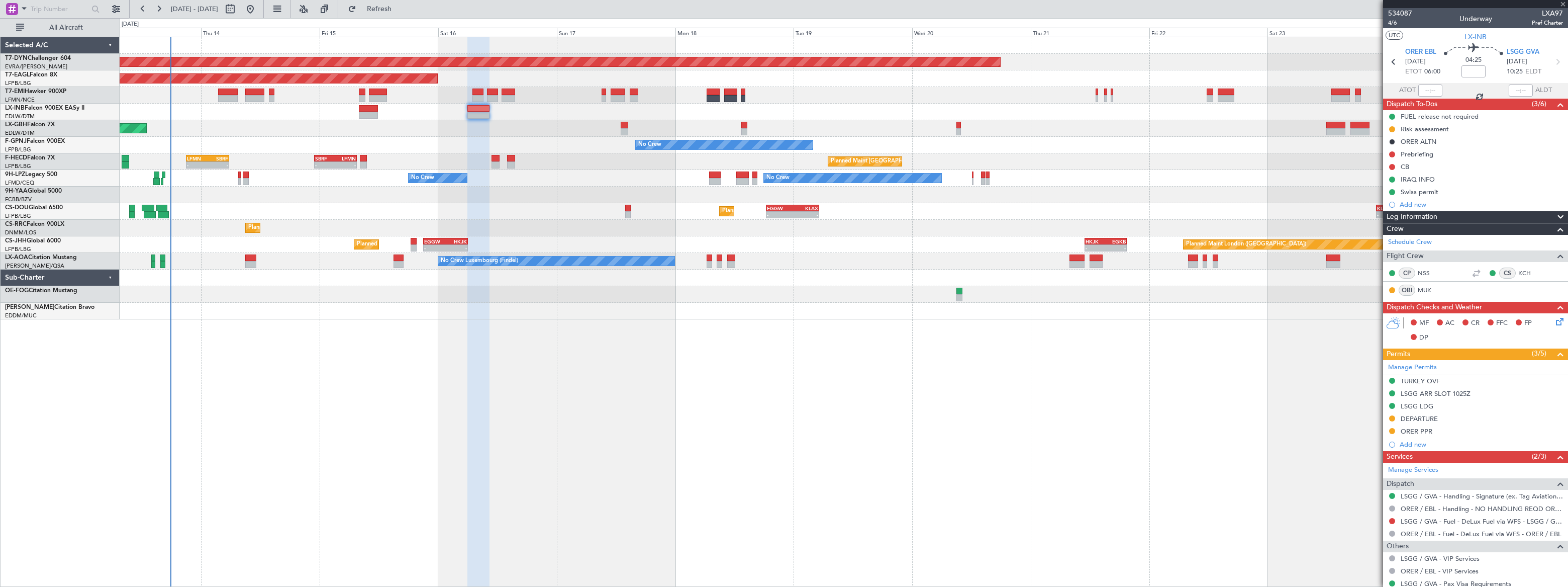
type input "0"
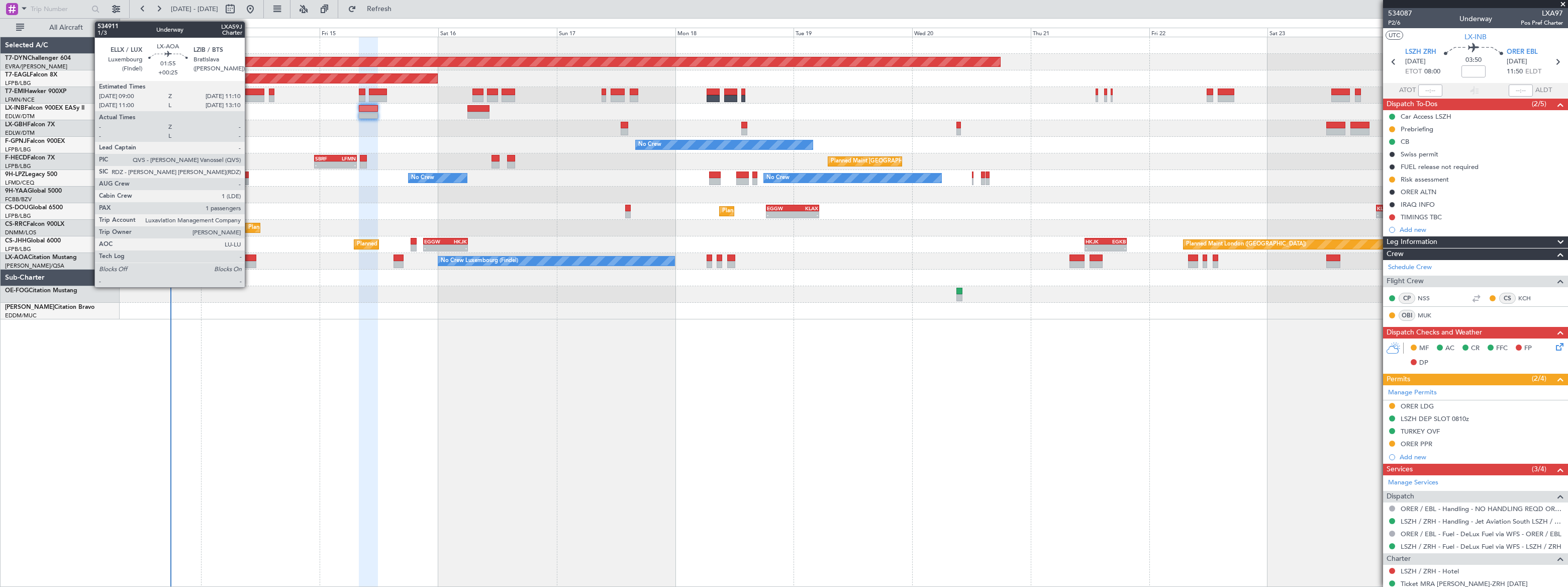
click at [250, 262] on div at bounding box center [251, 265] width 11 height 7
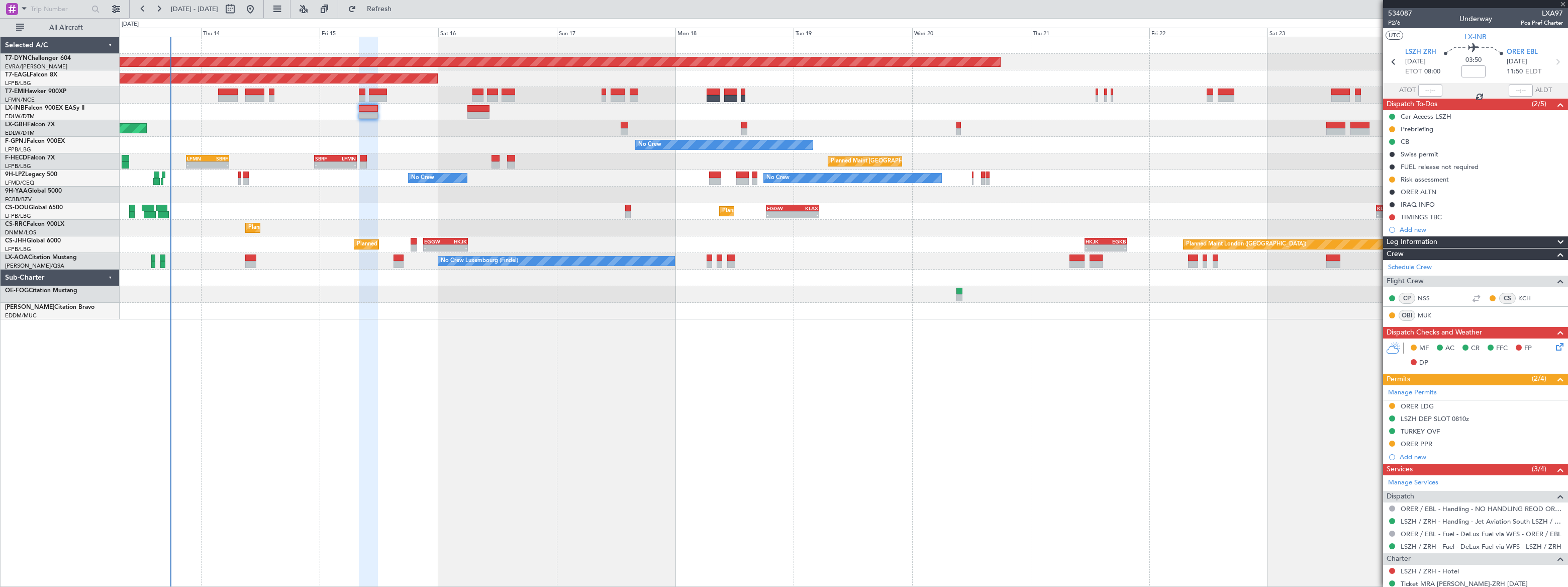
type input "+00:25"
type input "1"
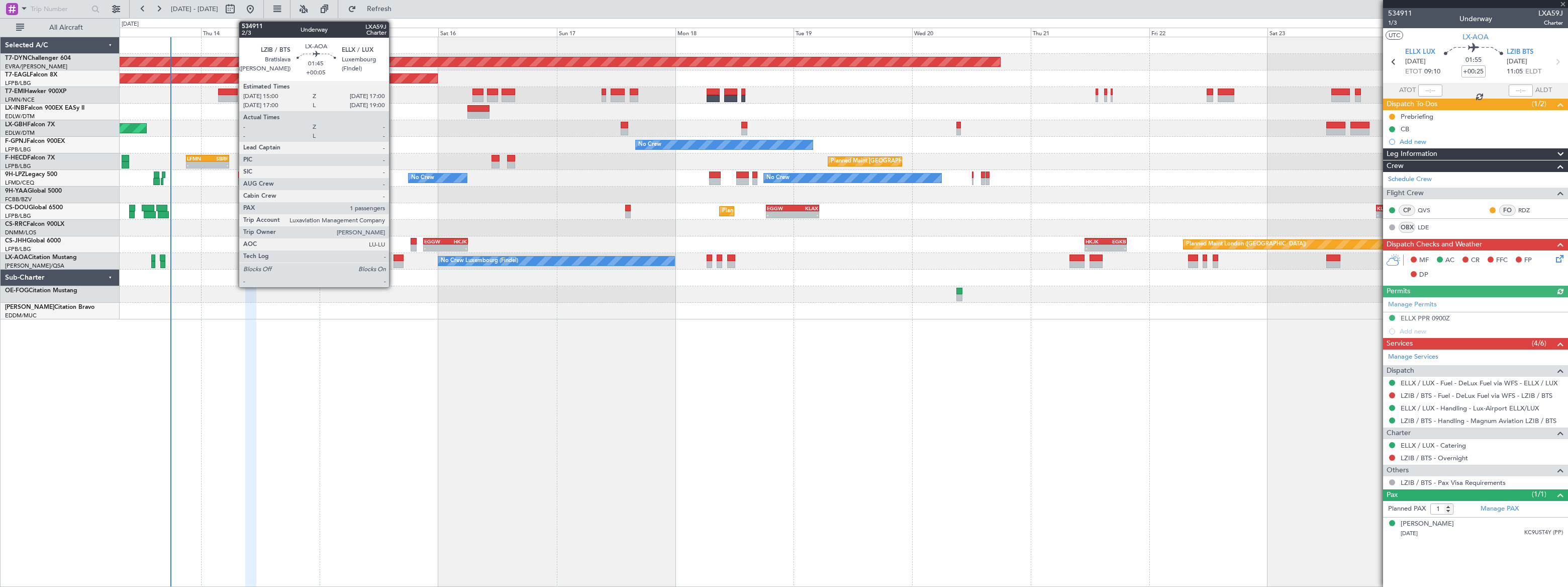
click at [393, 259] on div at bounding box center [398, 258] width 10 height 7
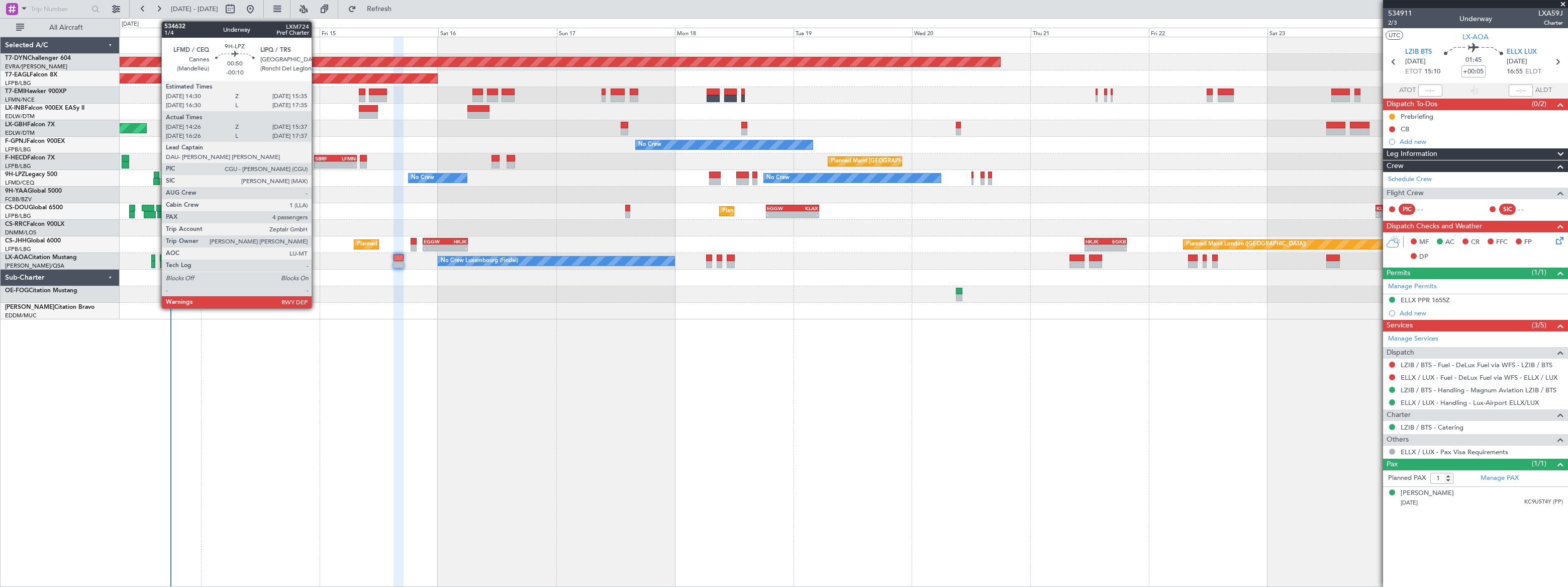
click at [156, 174] on div at bounding box center [156, 175] width 5 height 7
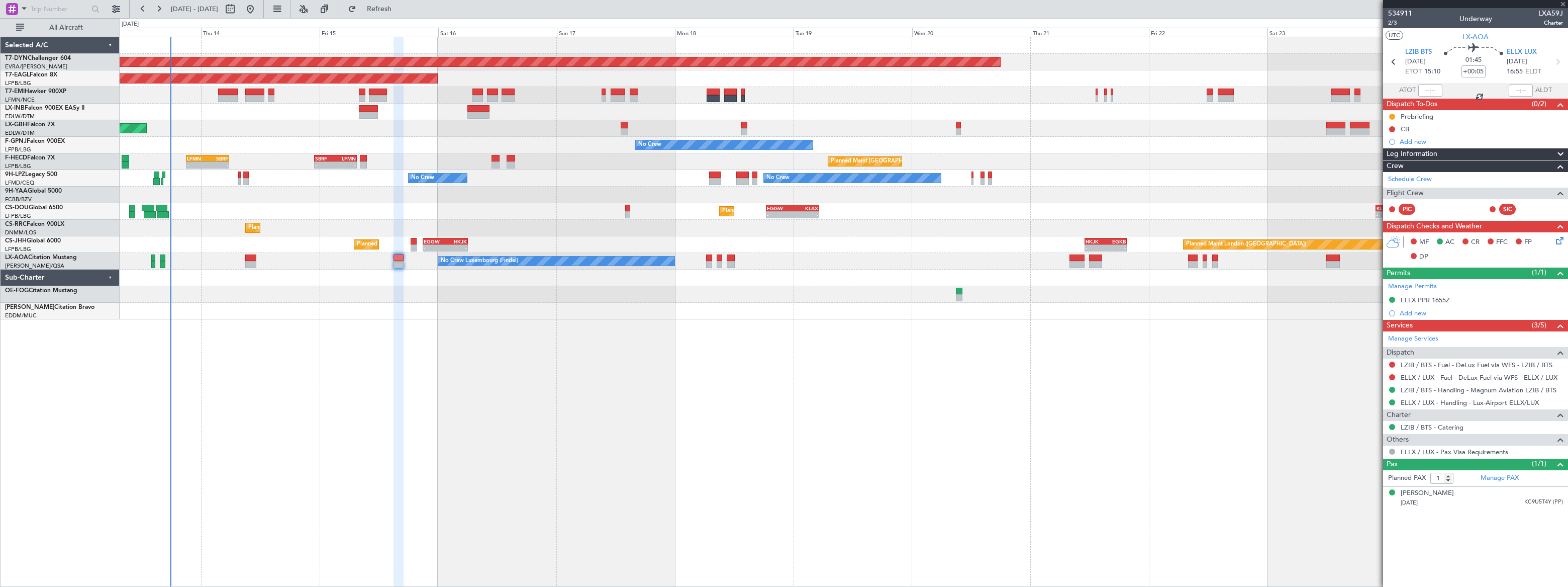
type input "-00:10"
type input "14:36"
type input "15:32"
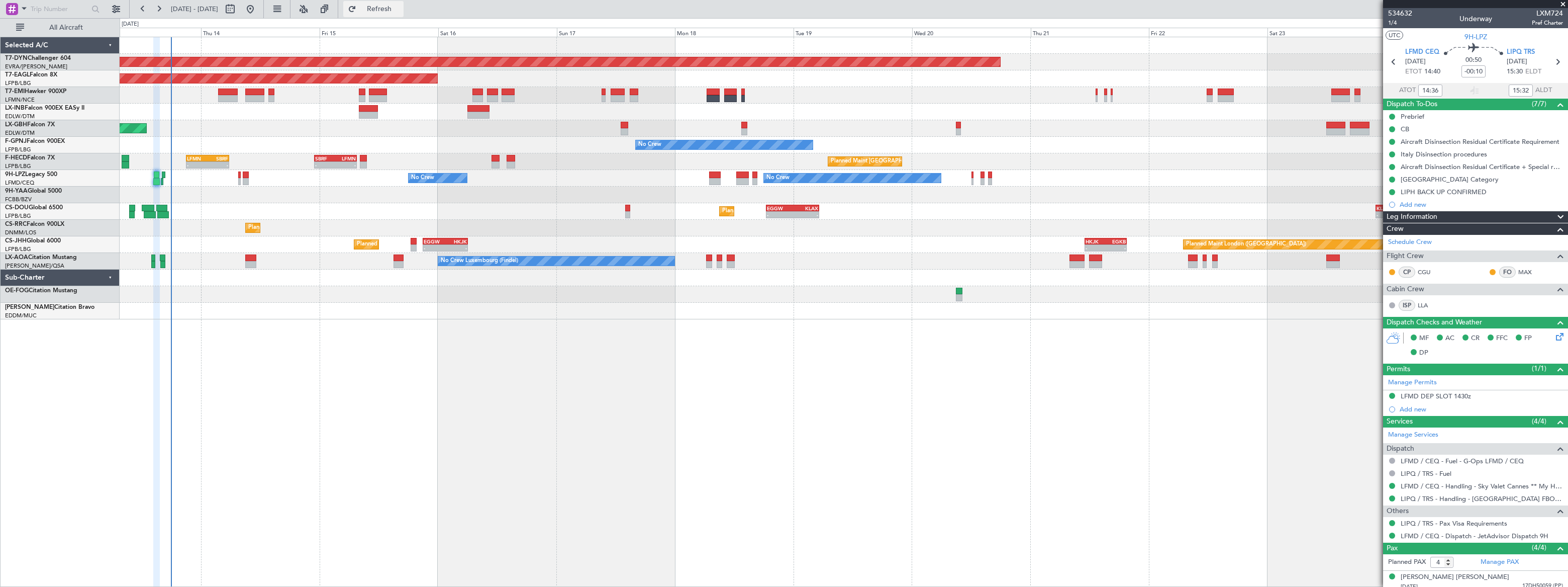
click at [401, 5] on span "Refresh" at bounding box center [379, 9] width 42 height 7
click at [401, 5] on span "Refreshing..." at bounding box center [379, 9] width 42 height 7
type input "3"
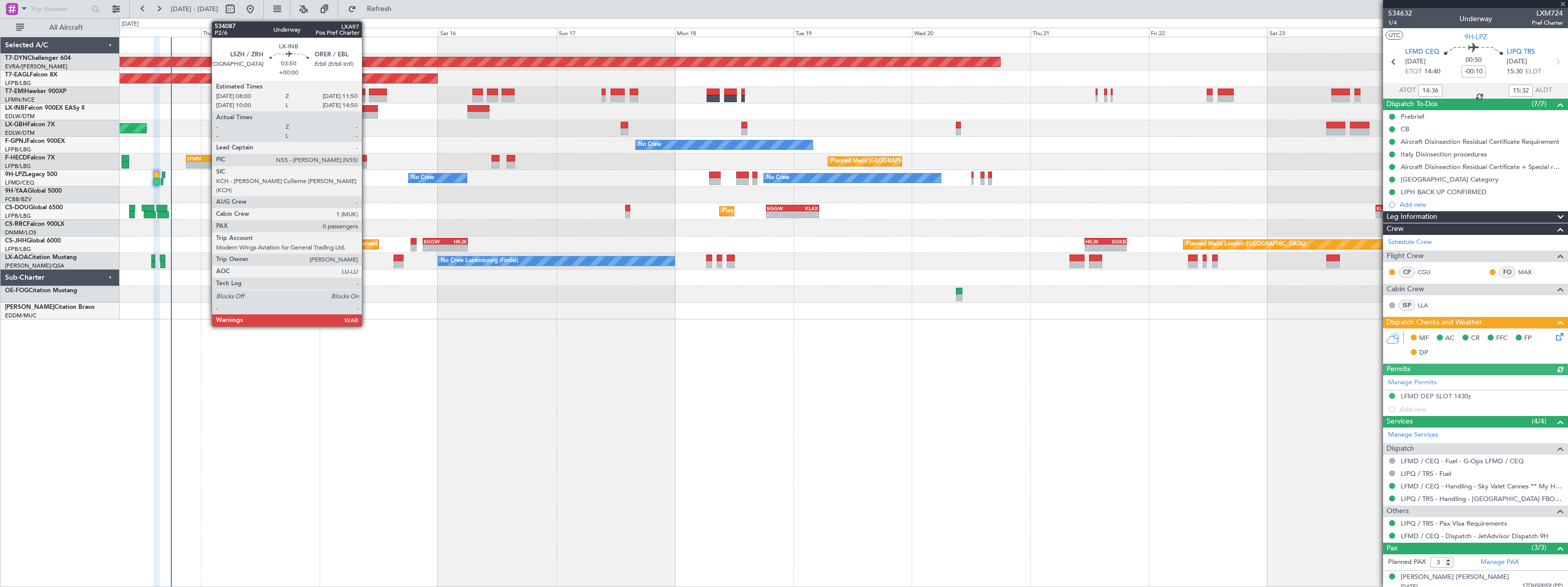
click at [366, 110] on div at bounding box center [368, 109] width 19 height 7
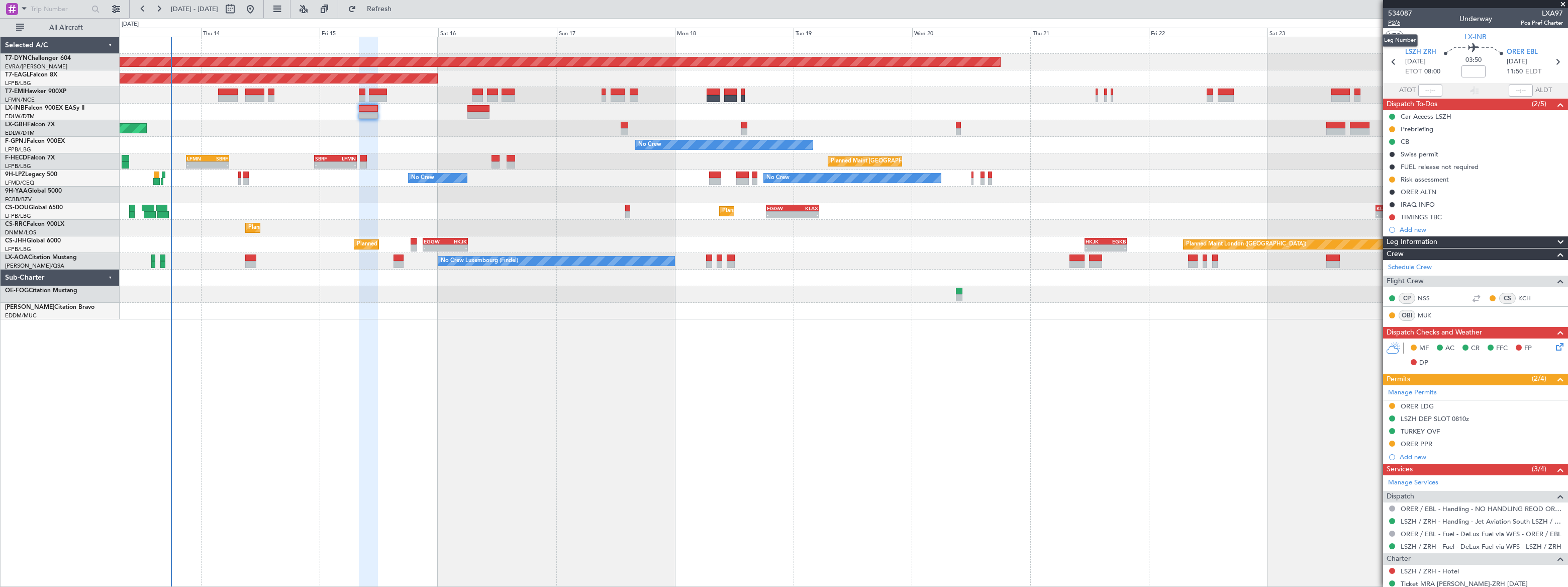
click at [1394, 24] on span "P2/6" at bounding box center [1400, 23] width 24 height 9
click at [1468, 112] on div "Car Access LSZH" at bounding box center [1475, 116] width 185 height 13
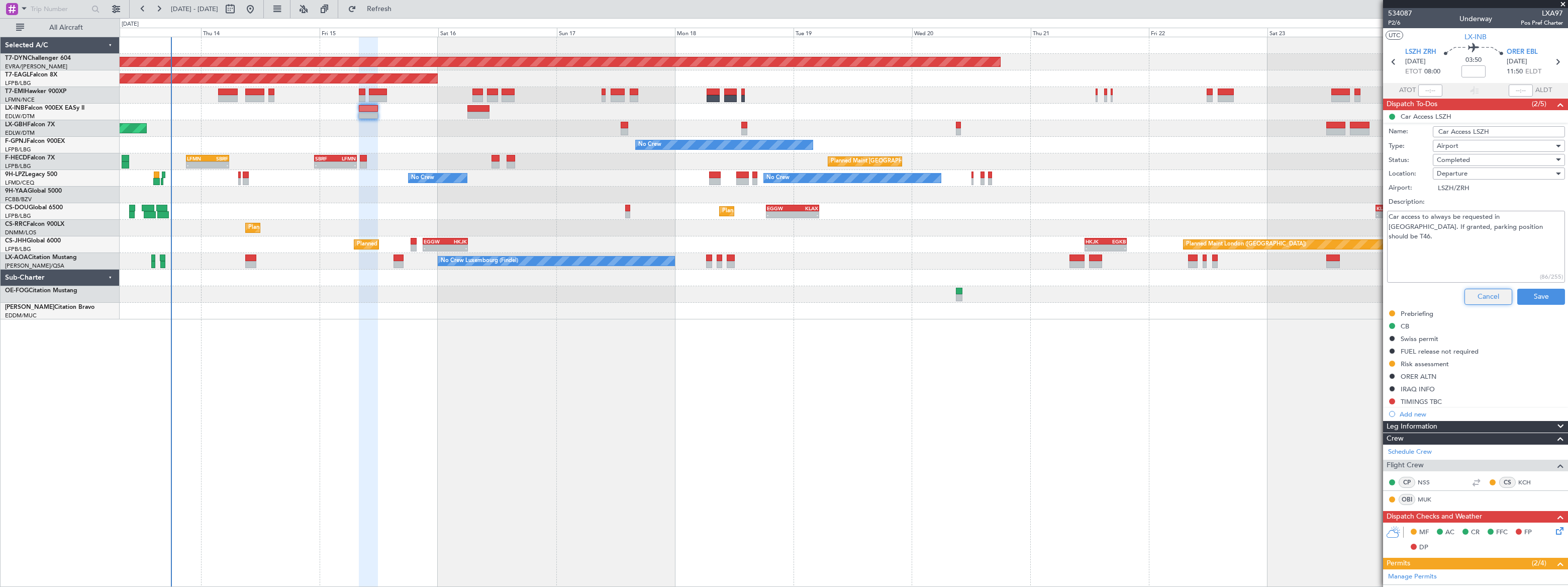
click at [1497, 295] on button "Cancel" at bounding box center [1488, 297] width 47 height 16
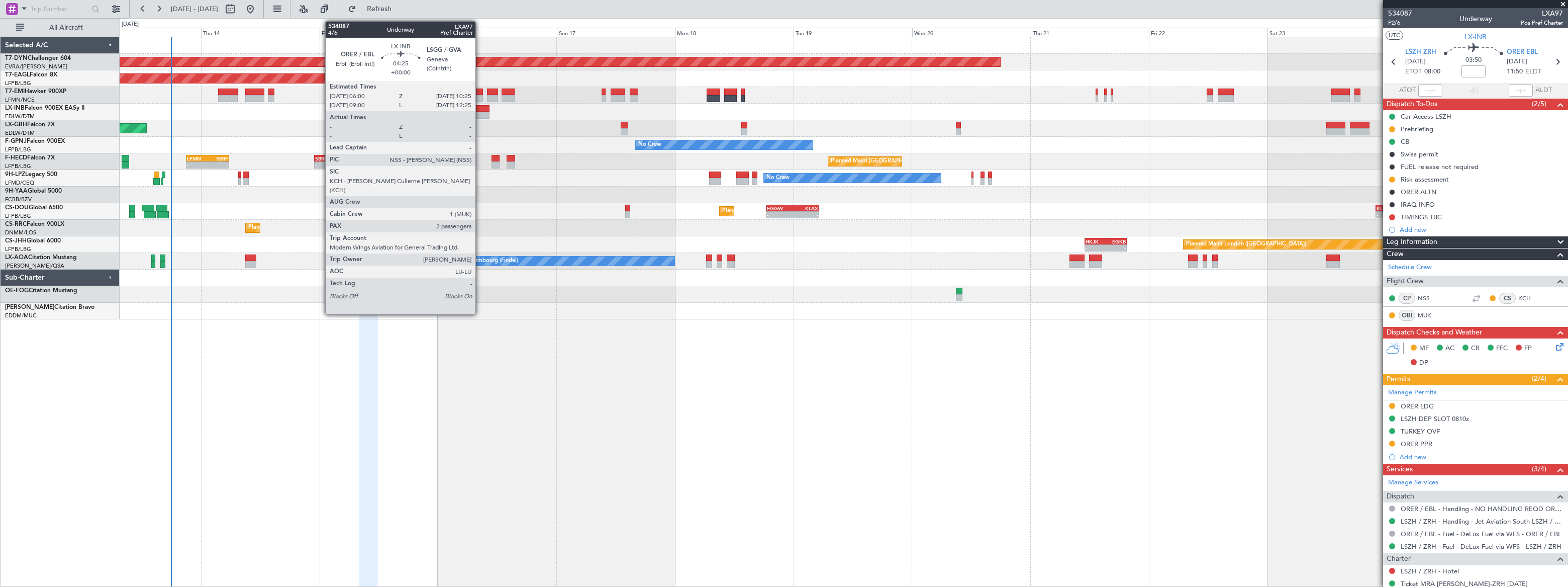
click at [480, 112] on div at bounding box center [478, 115] width 22 height 7
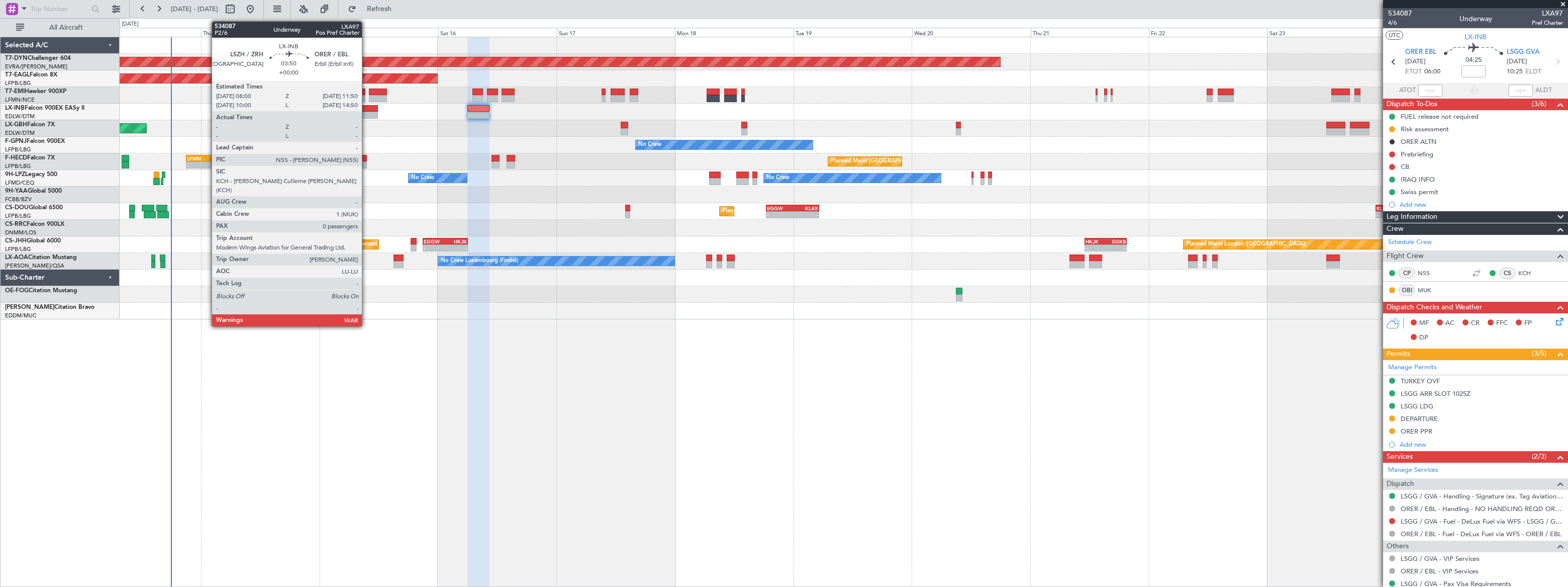
click at [366, 110] on div at bounding box center [368, 109] width 19 height 7
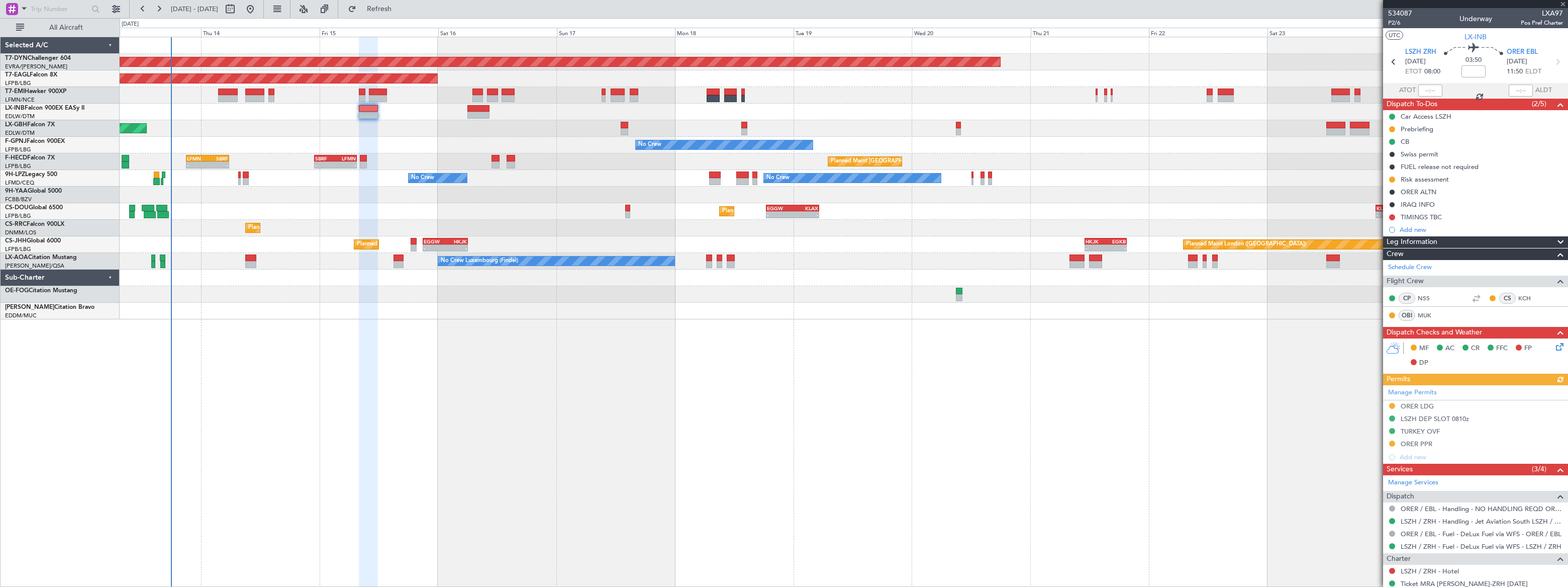
click at [1554, 345] on icon at bounding box center [1558, 345] width 8 height 8
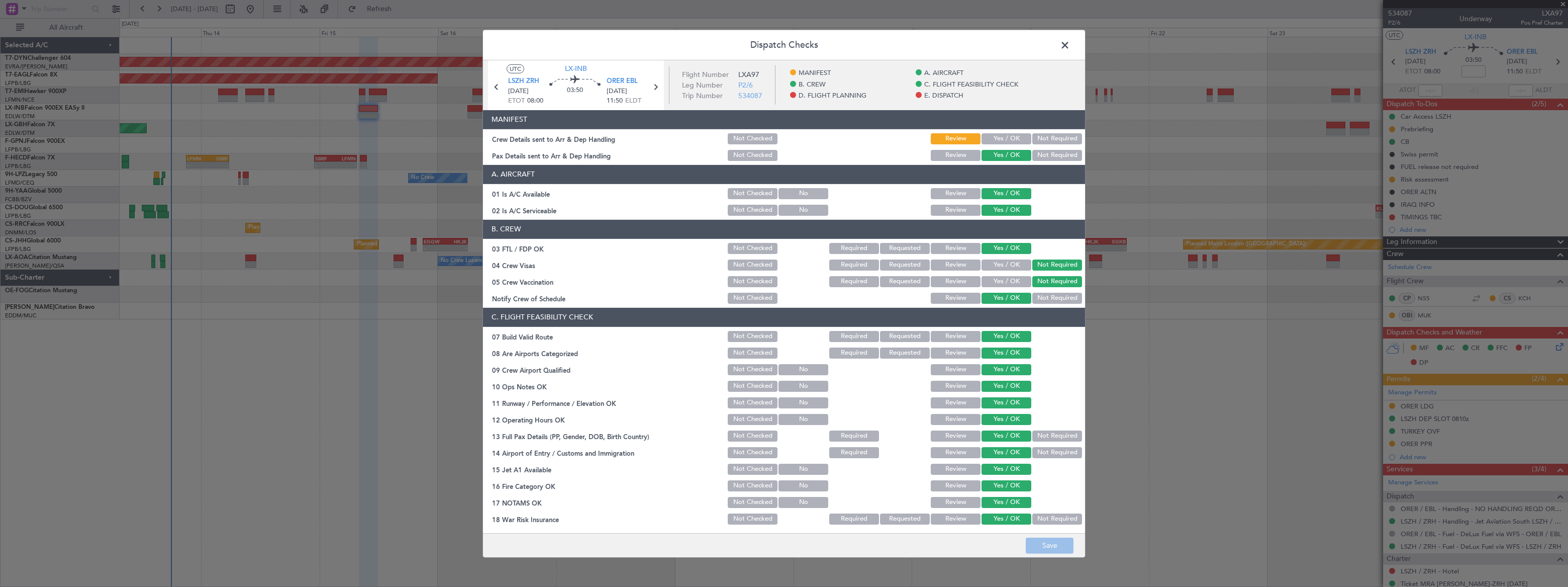
click at [1009, 136] on button "Yes / OK" at bounding box center [1006, 139] width 50 height 11
click at [1057, 546] on button "Save" at bounding box center [1049, 546] width 47 height 16
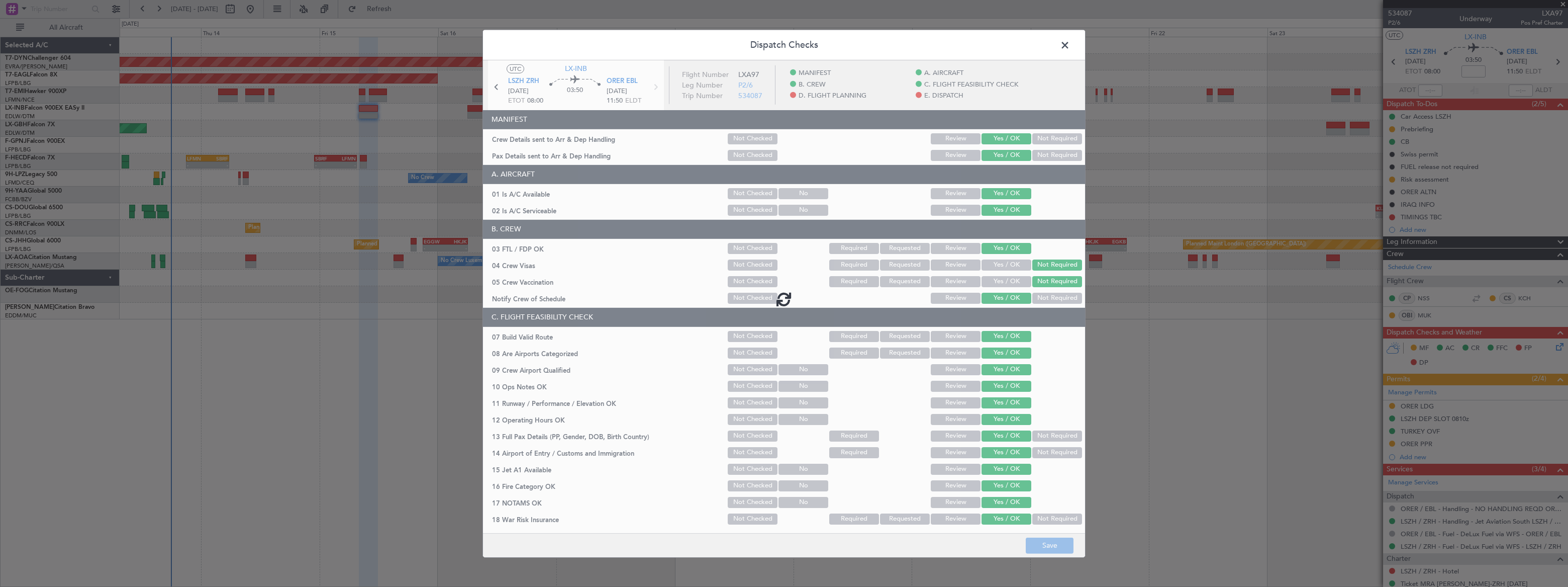
click at [1070, 47] on span at bounding box center [1070, 47] width 0 height 20
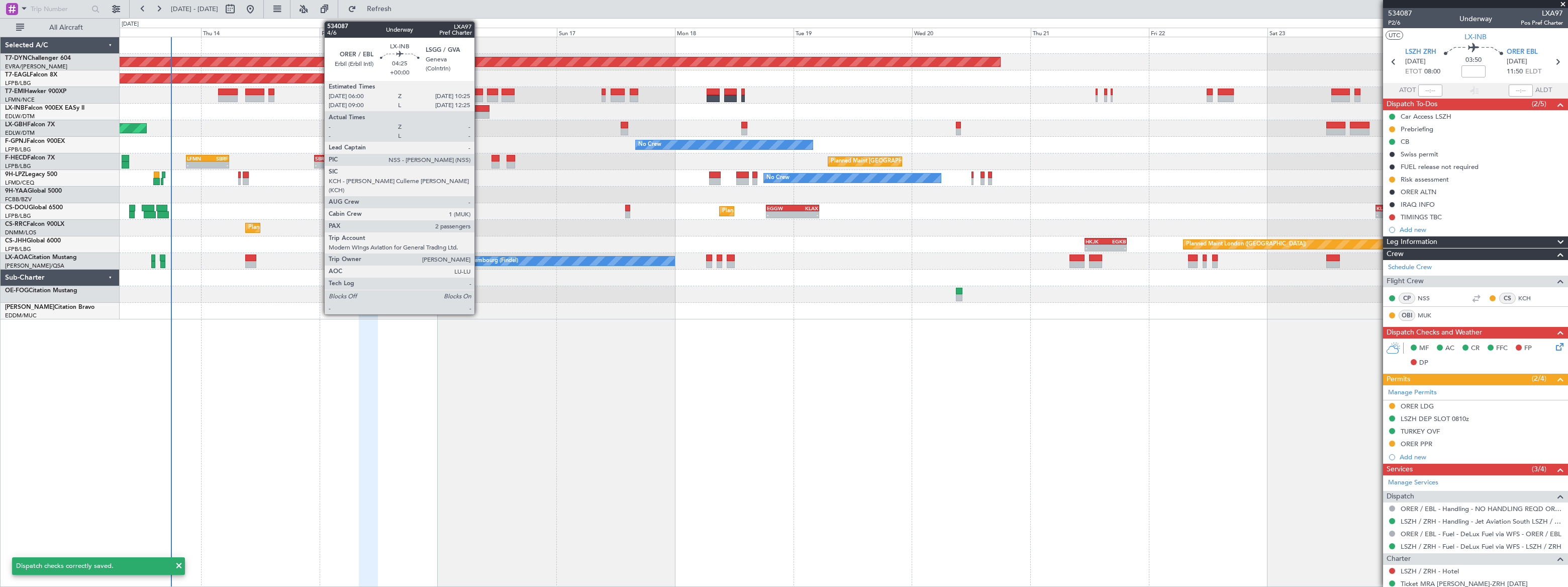
click at [479, 111] on div at bounding box center [478, 115] width 22 height 7
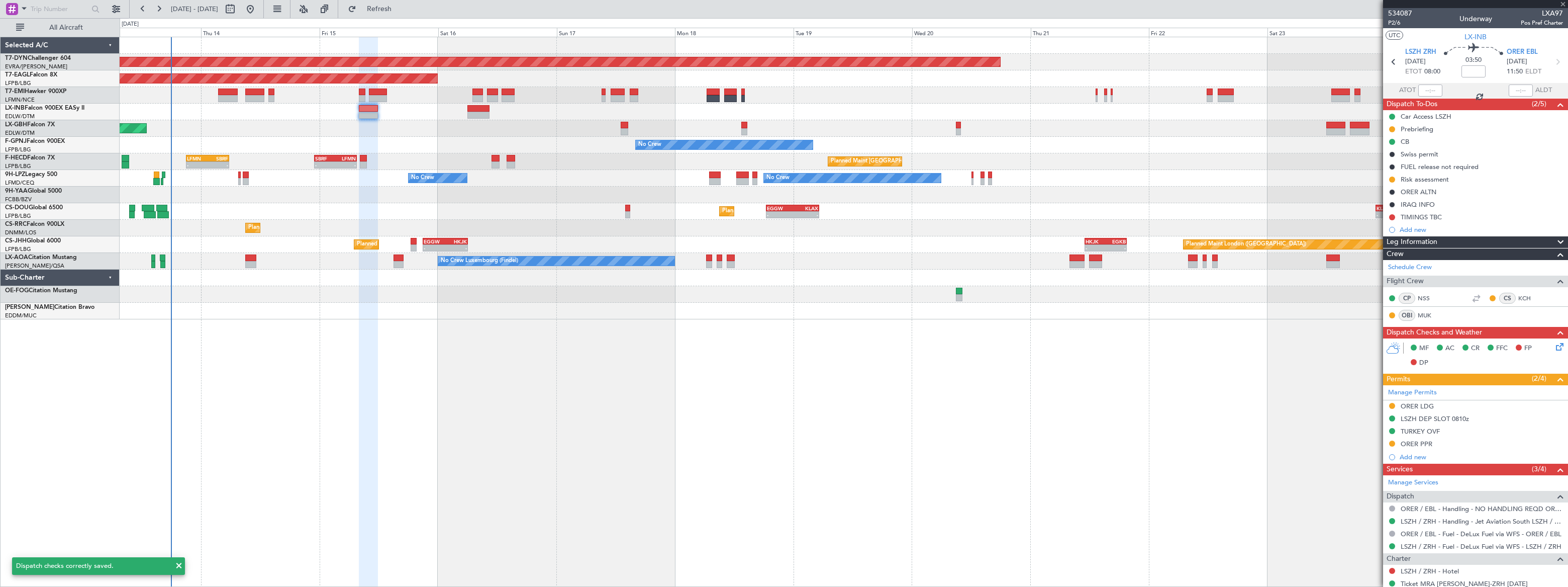
type input "2"
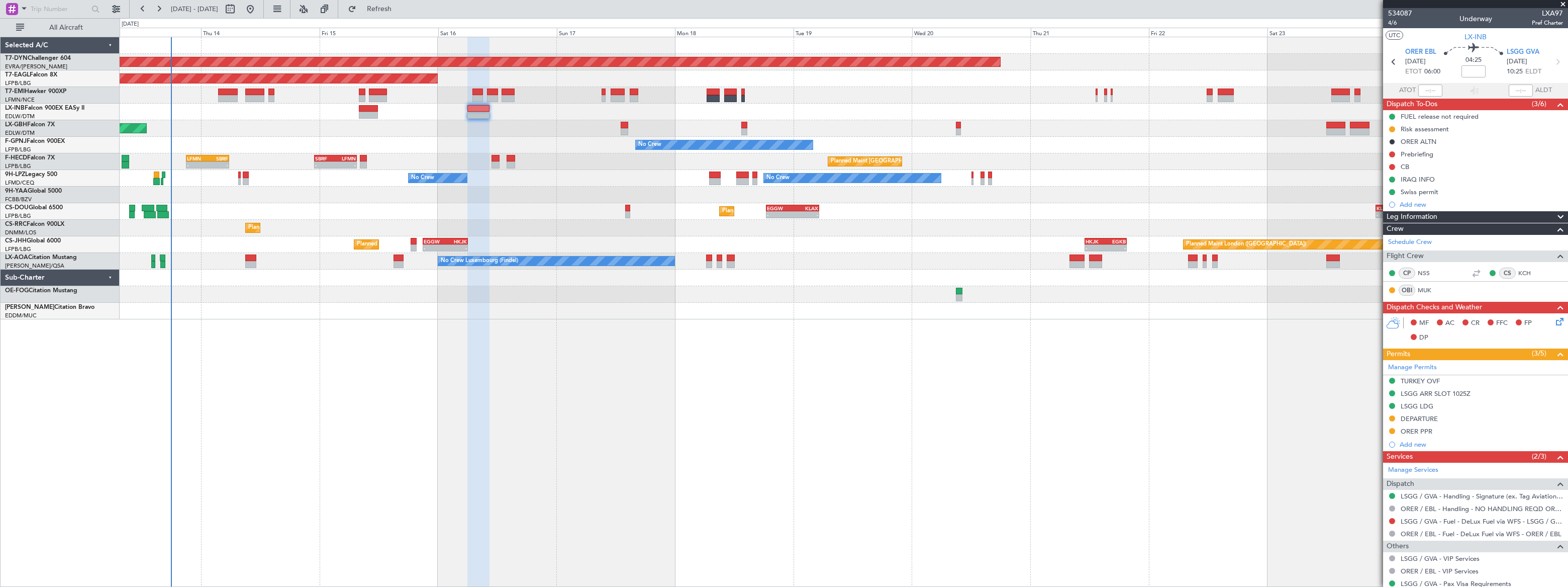
click at [492, 521] on div "Planned Maint [GEOGRAPHIC_DATA]-[GEOGRAPHIC_DATA] Planned Maint [US_STATE] ([GE…" at bounding box center [844, 311] width 1448 height 550
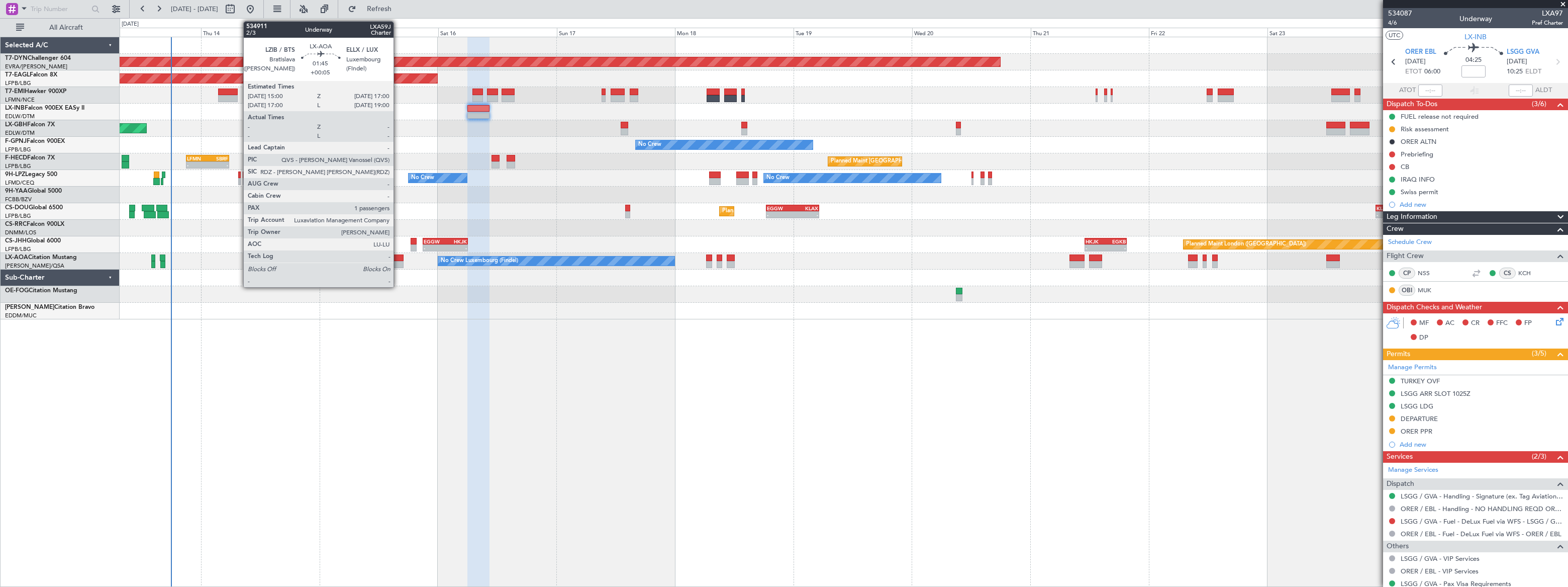
click at [398, 258] on div at bounding box center [398, 258] width 10 height 7
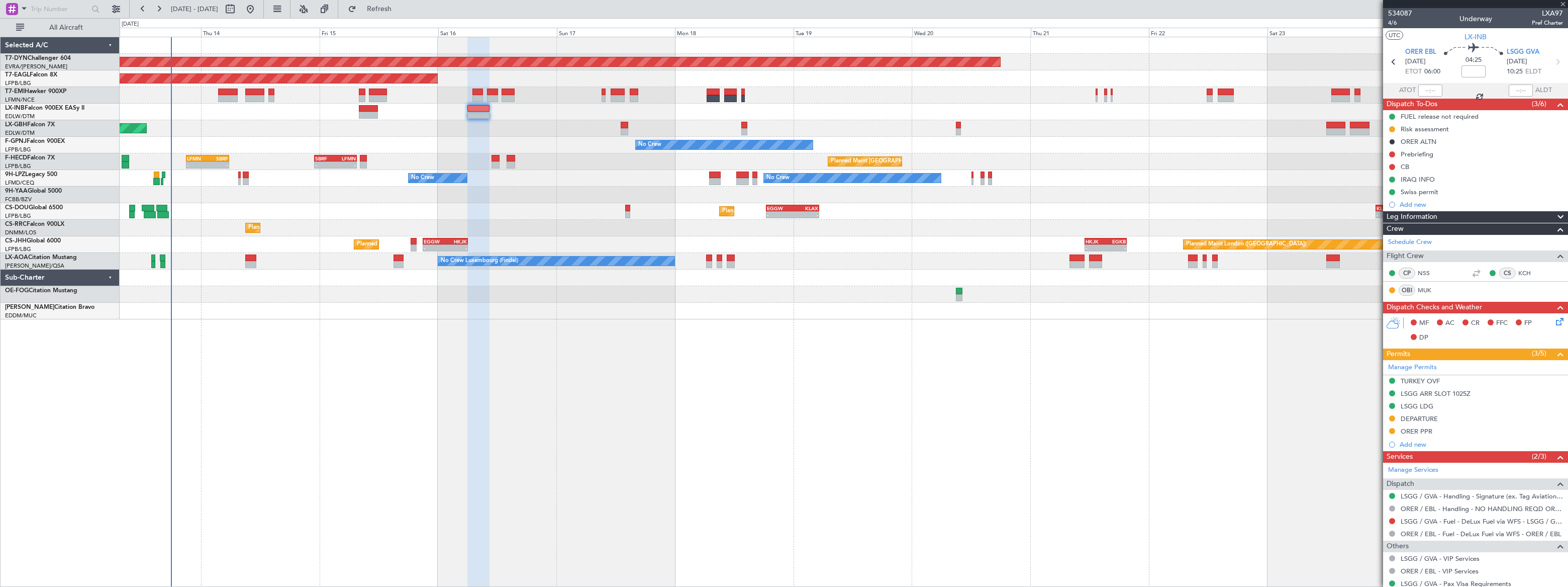
type input "+00:05"
type input "1"
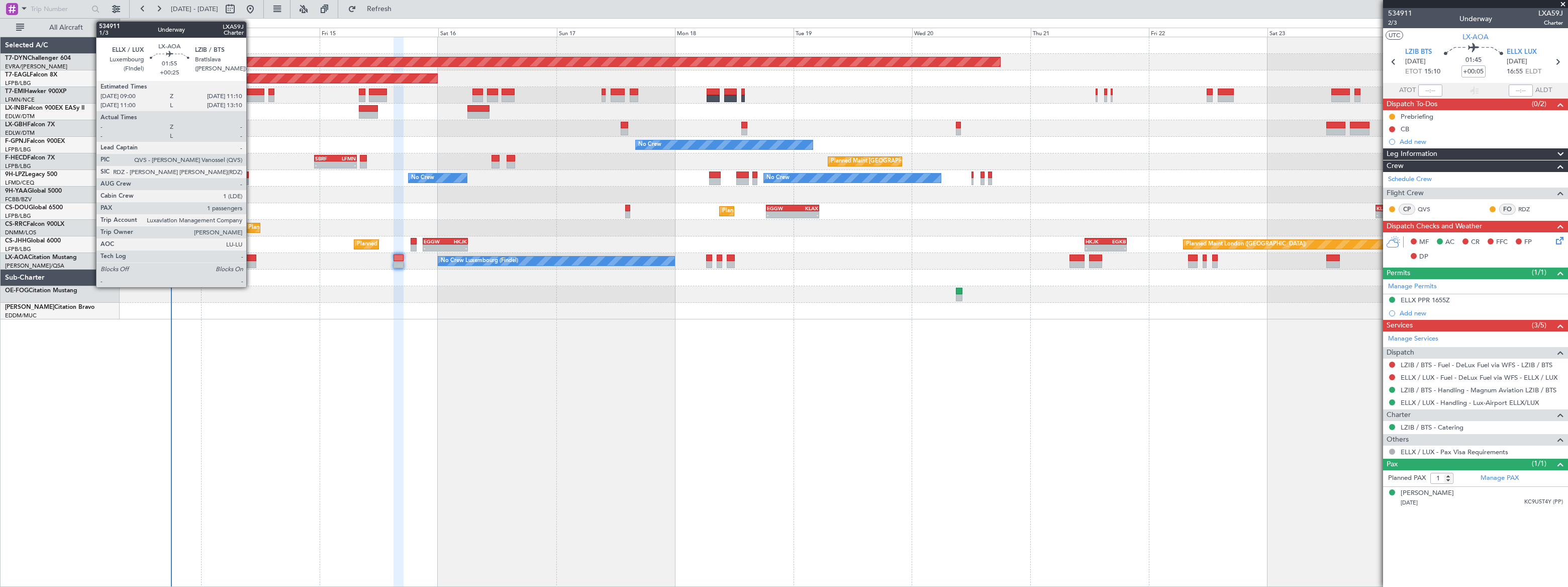
click at [251, 258] on div at bounding box center [251, 258] width 11 height 7
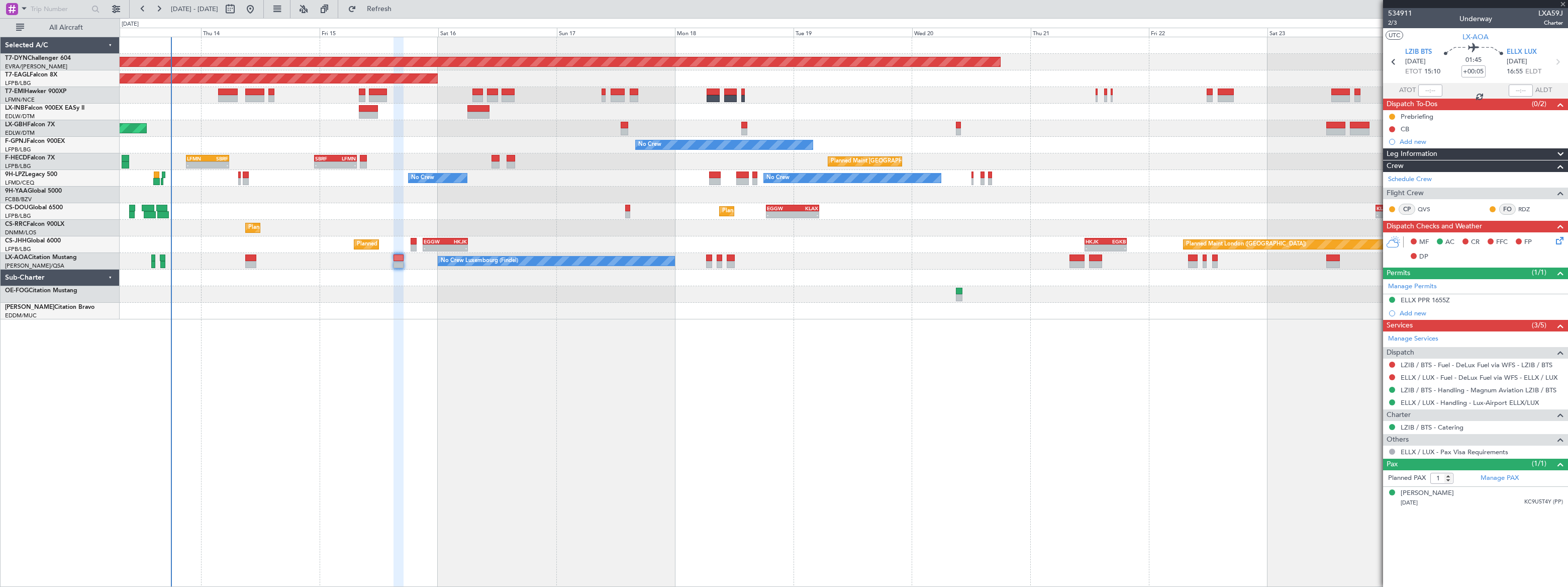
type input "+00:25"
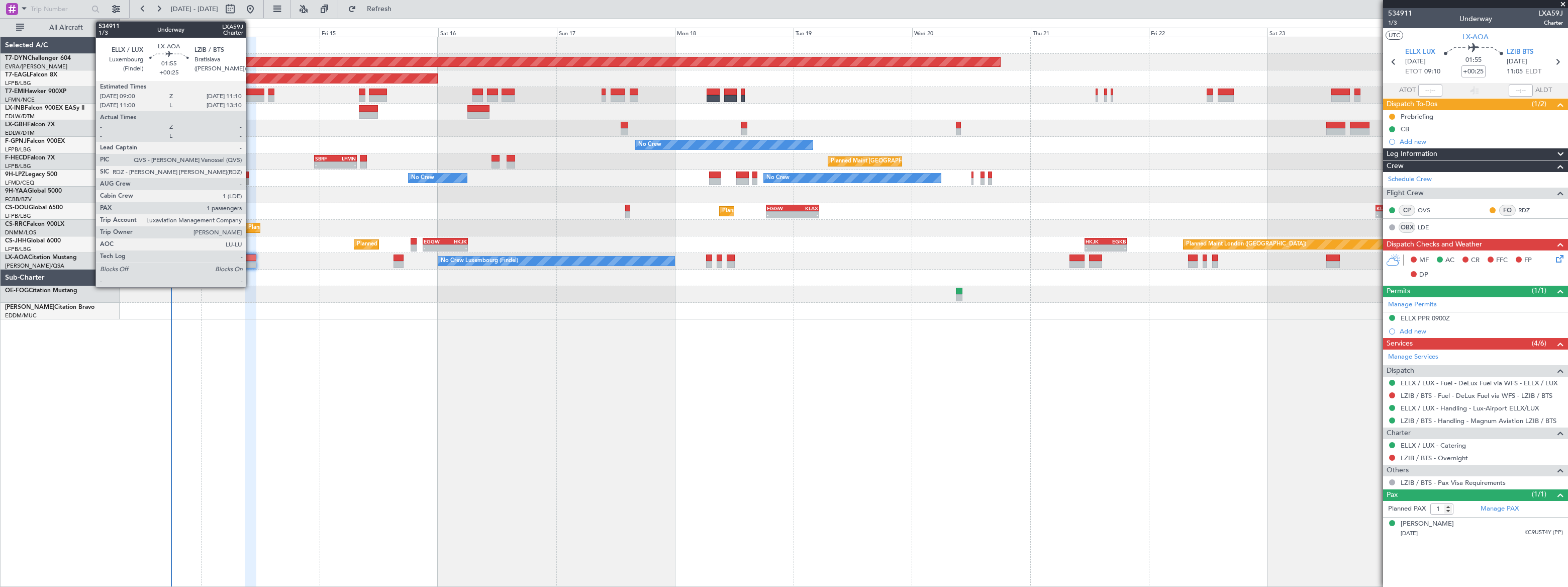
click at [250, 261] on div at bounding box center [251, 265] width 11 height 7
